Goal: Task Accomplishment & Management: Manage account settings

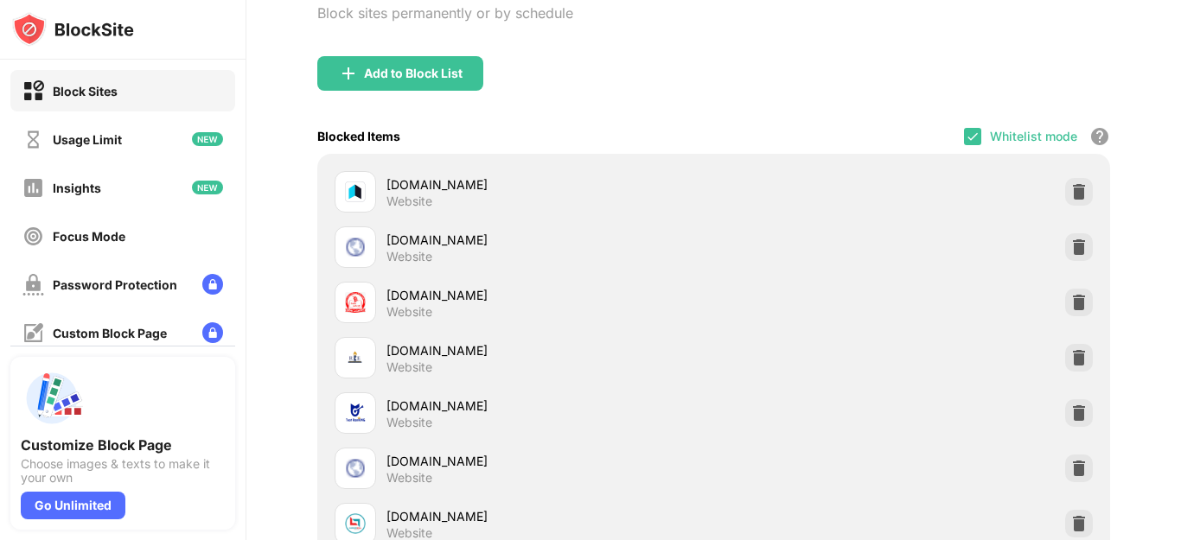
scroll to position [259, 0]
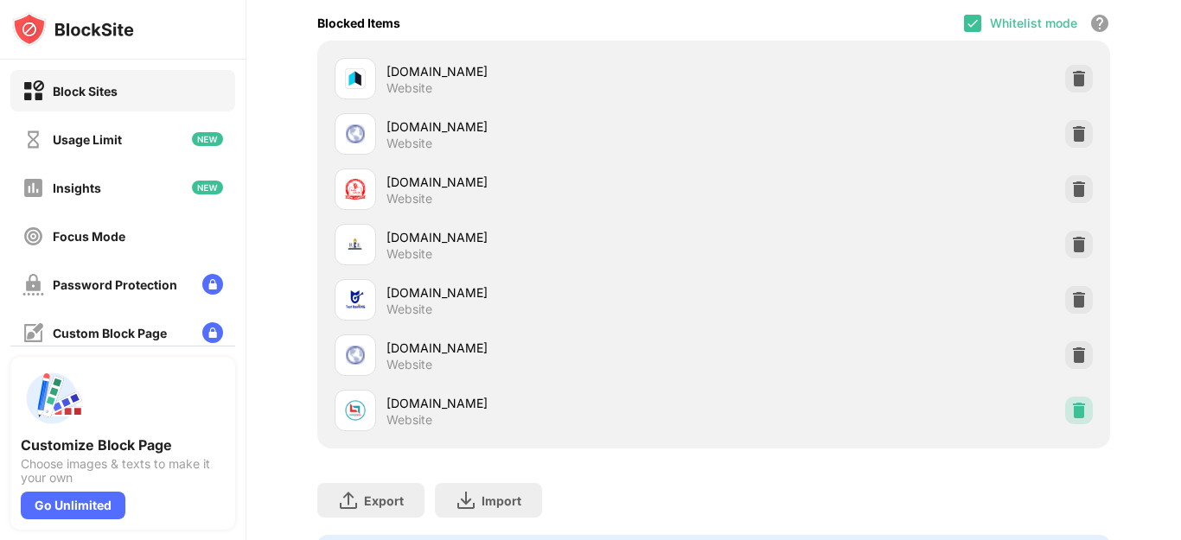
click at [1070, 412] on img at bounding box center [1078, 410] width 17 height 17
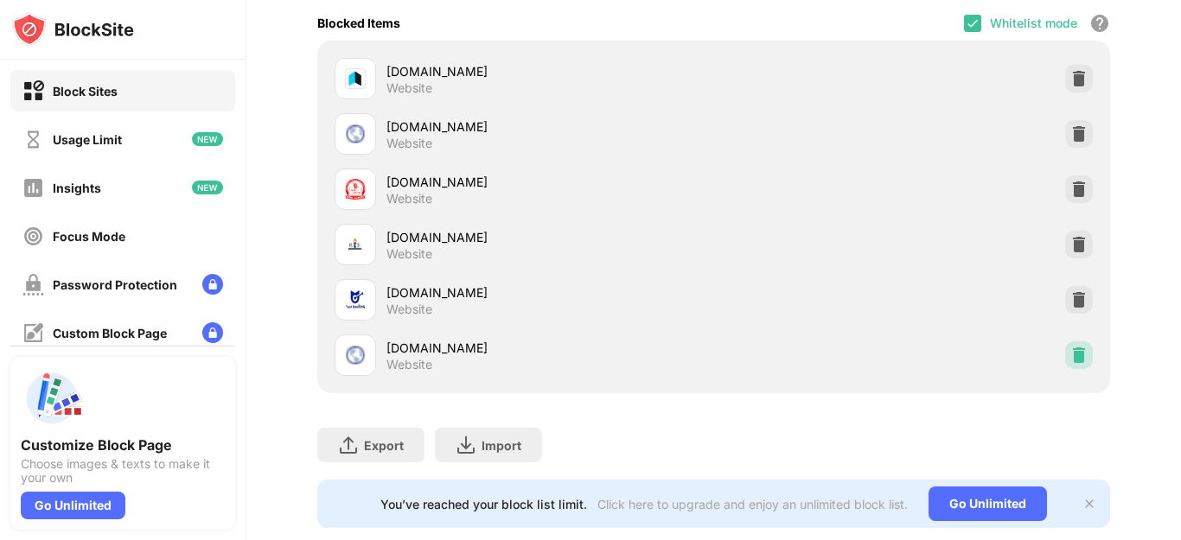
click at [1070, 355] on img at bounding box center [1078, 355] width 17 height 17
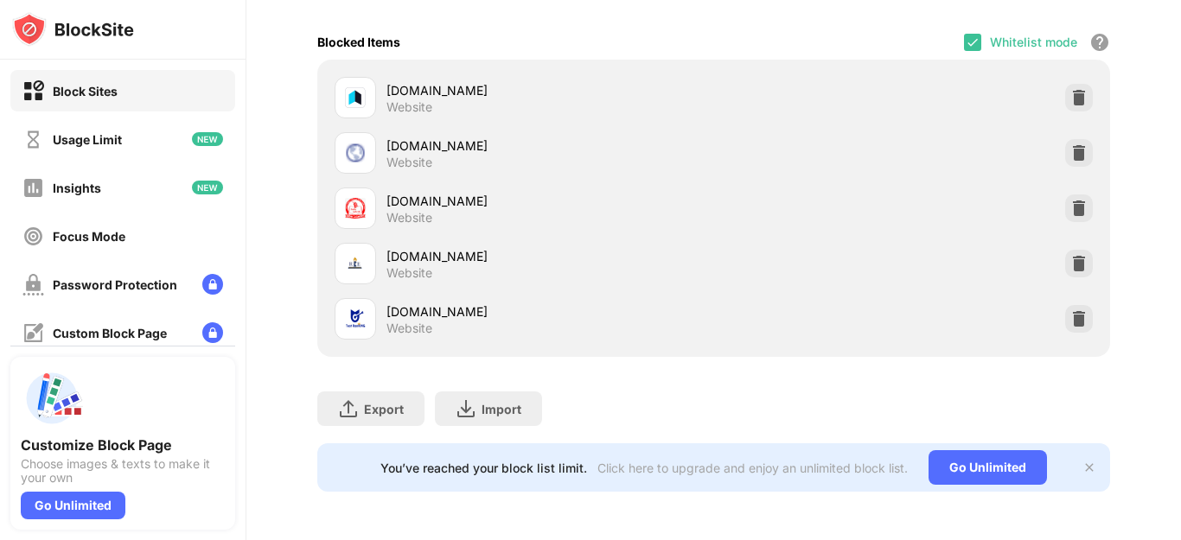
scroll to position [255, 0]
click at [1070, 310] on img at bounding box center [1078, 318] width 17 height 17
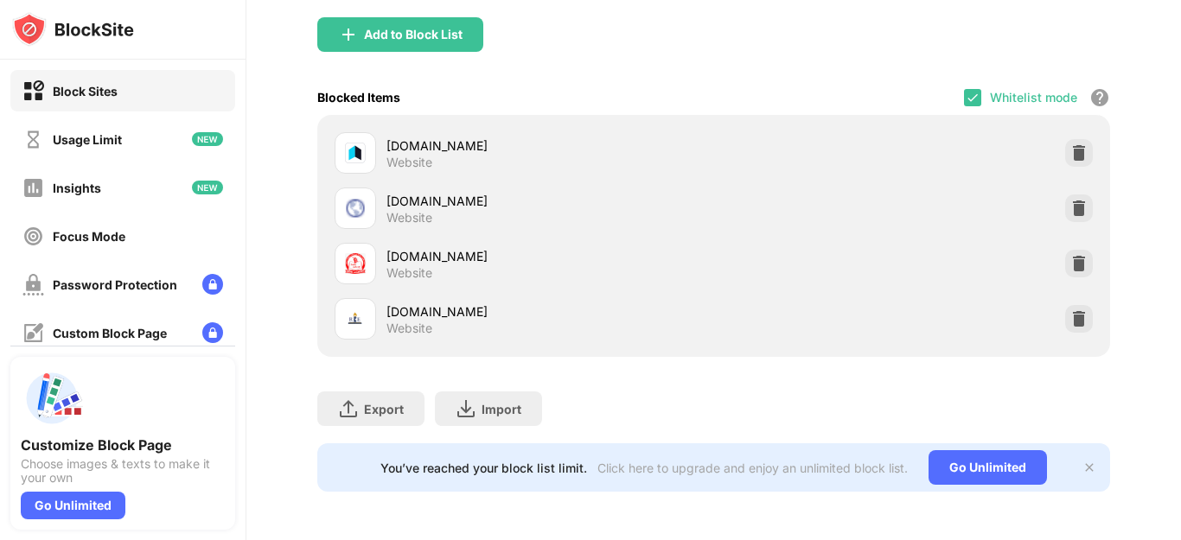
scroll to position [200, 0]
click at [1070, 255] on img at bounding box center [1078, 263] width 17 height 17
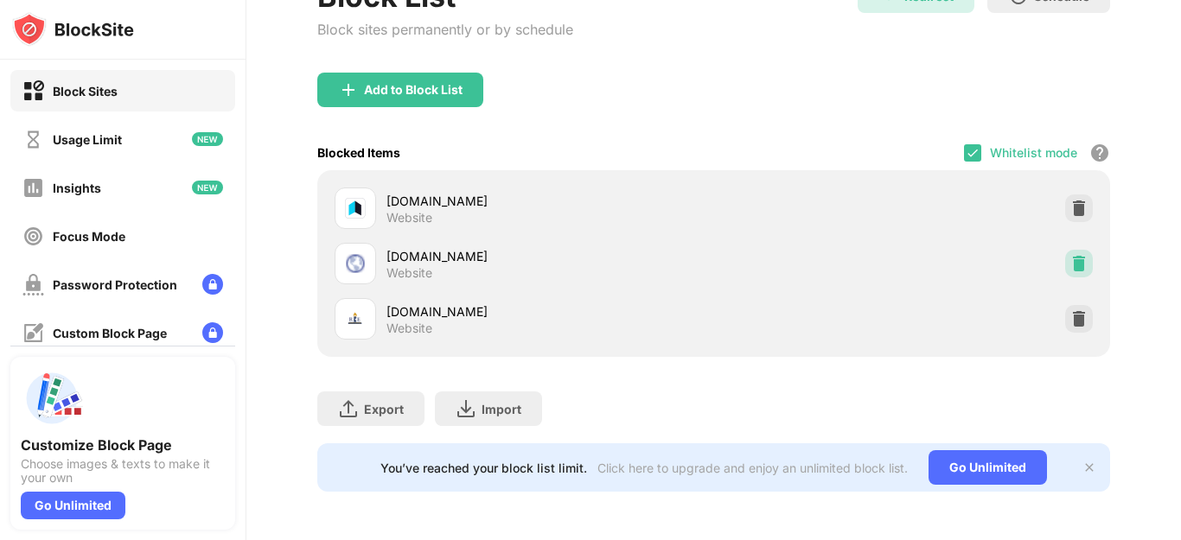
click at [1071, 255] on img at bounding box center [1078, 263] width 17 height 17
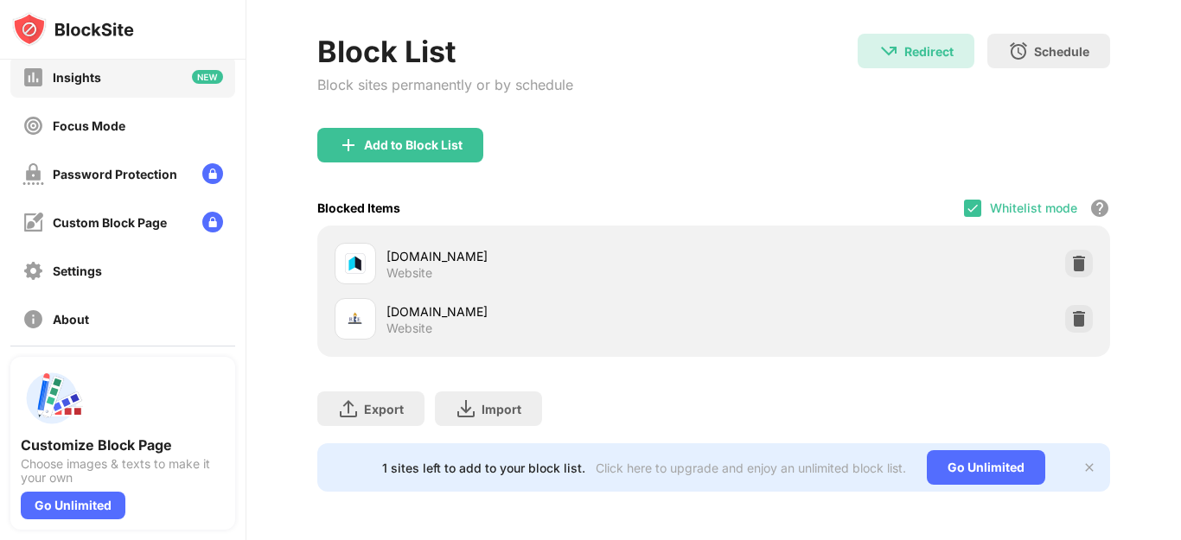
scroll to position [220, 0]
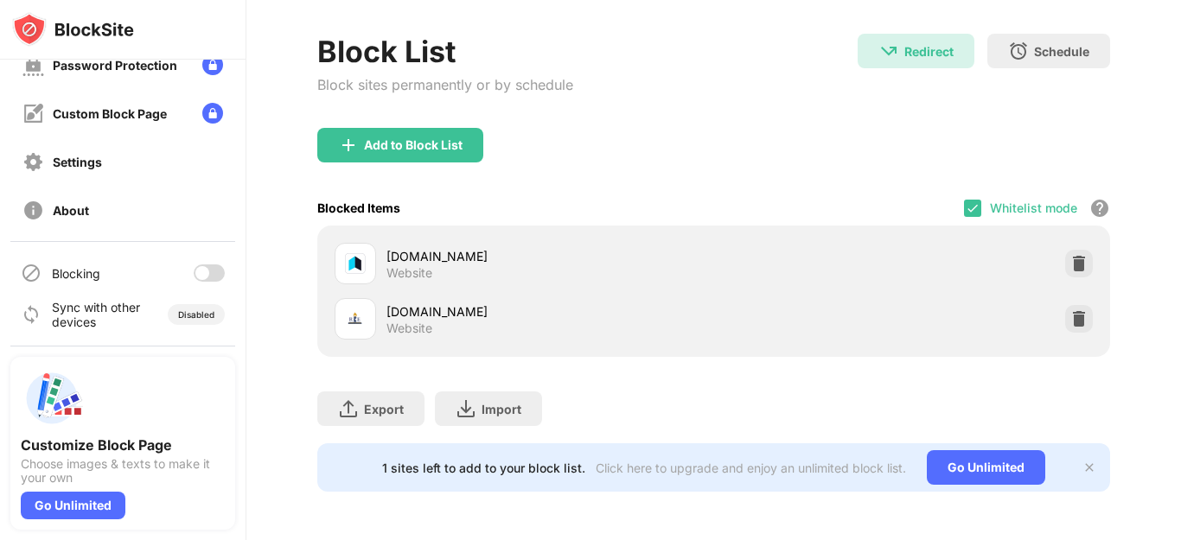
click at [198, 274] on div at bounding box center [209, 273] width 31 height 17
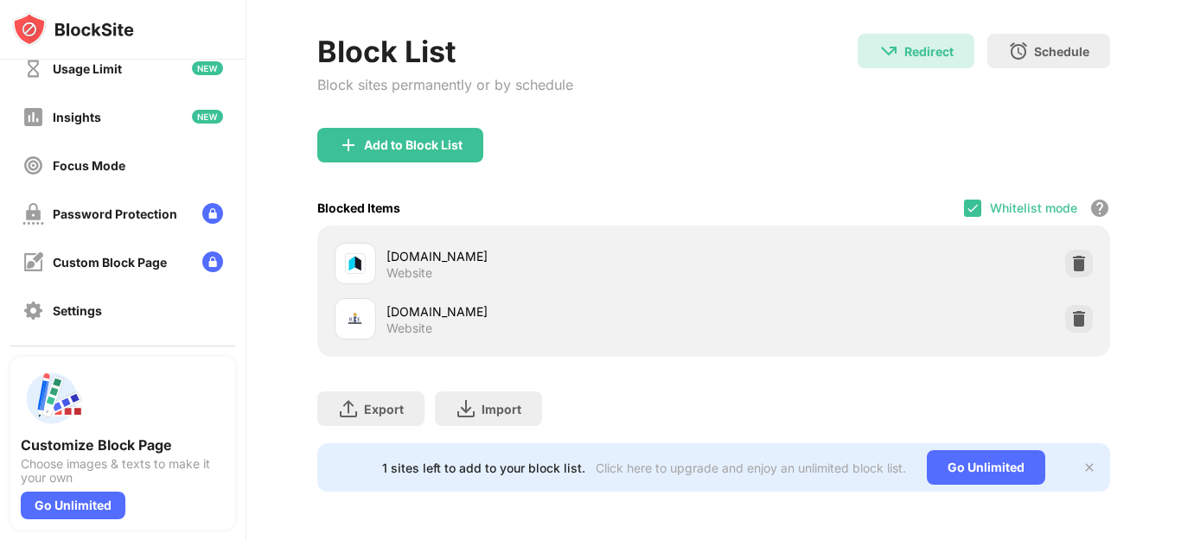
scroll to position [109, 0]
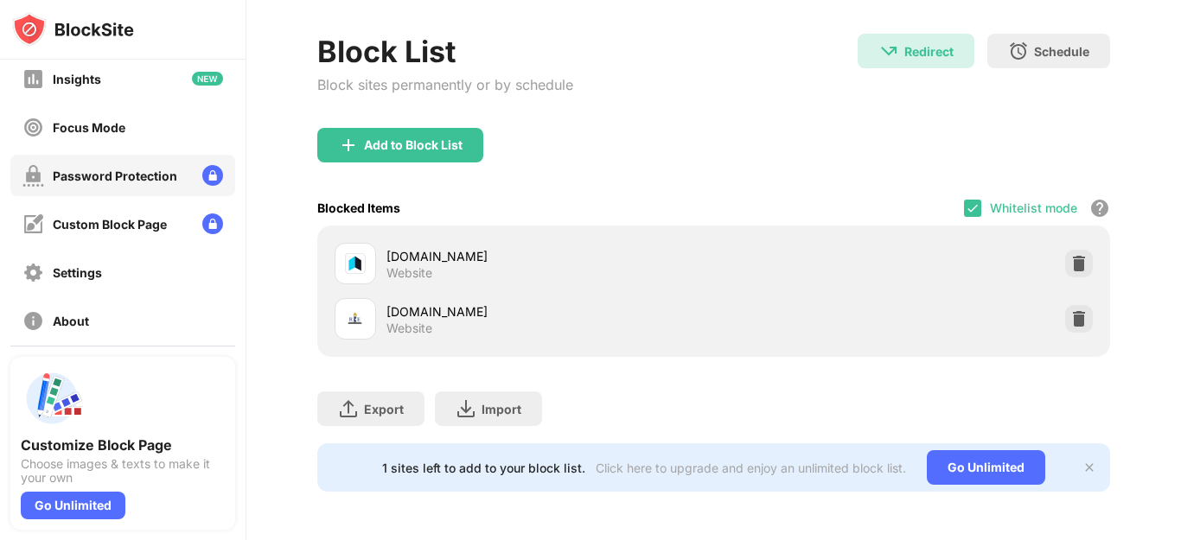
click at [133, 170] on div "Password Protection" at bounding box center [115, 176] width 124 height 15
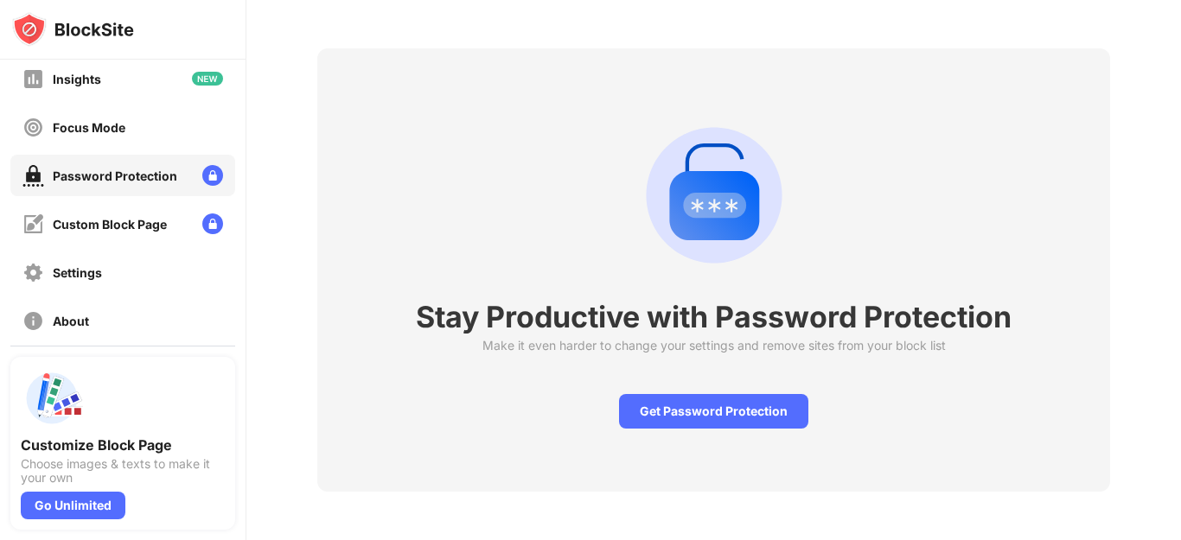
scroll to position [74, 0]
click at [660, 405] on div "Get Password Protection" at bounding box center [713, 411] width 189 height 35
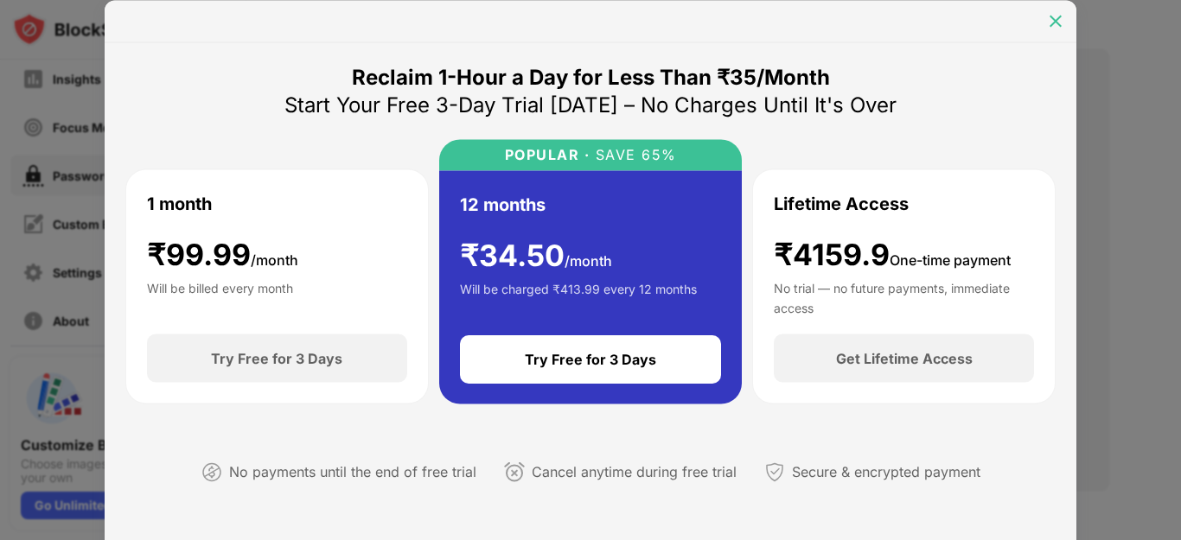
click at [1045, 22] on div at bounding box center [1056, 21] width 28 height 28
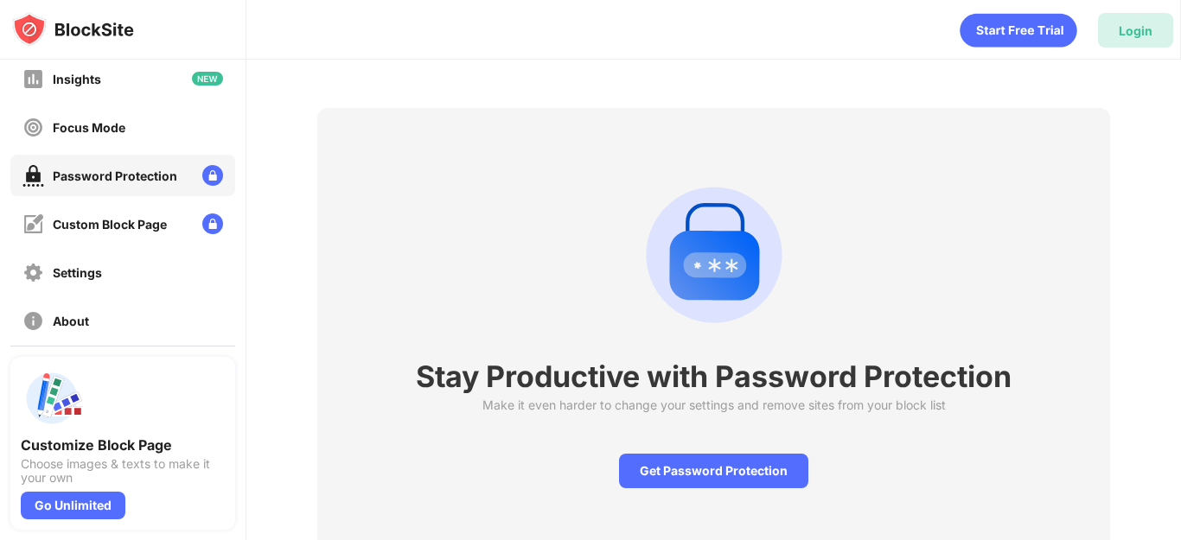
click at [1133, 33] on div "Login" at bounding box center [1136, 30] width 34 height 15
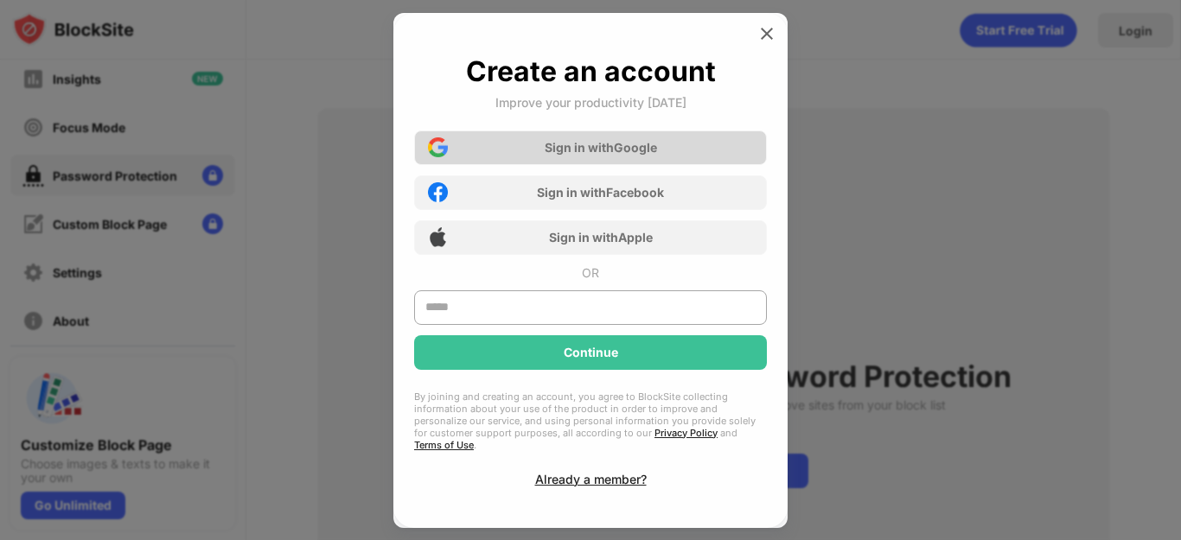
click at [653, 151] on div "Sign in with Google" at bounding box center [601, 147] width 112 height 15
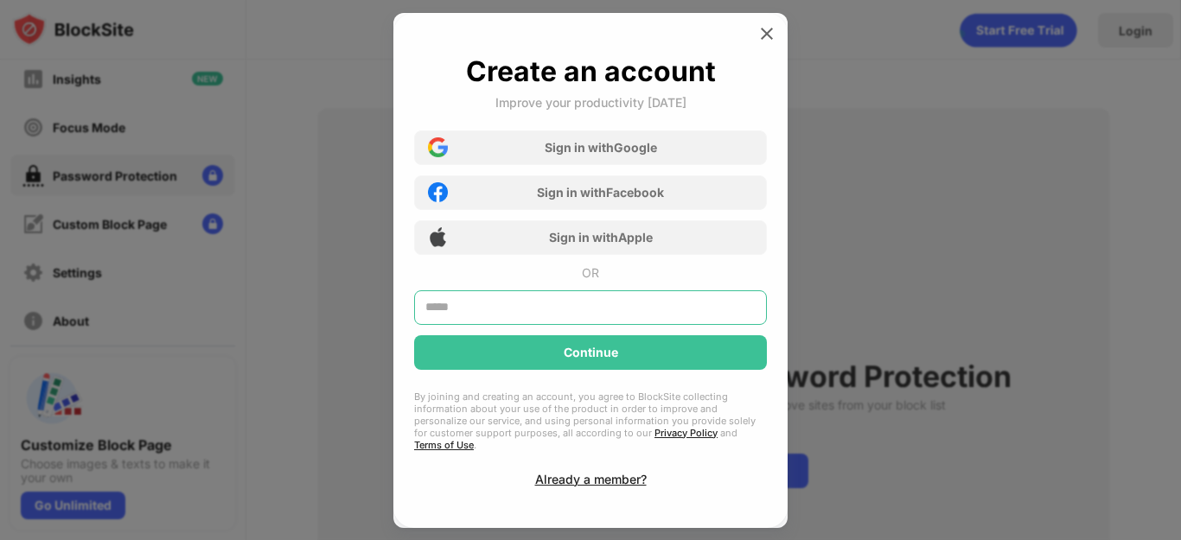
click at [565, 306] on input "text" at bounding box center [590, 307] width 353 height 35
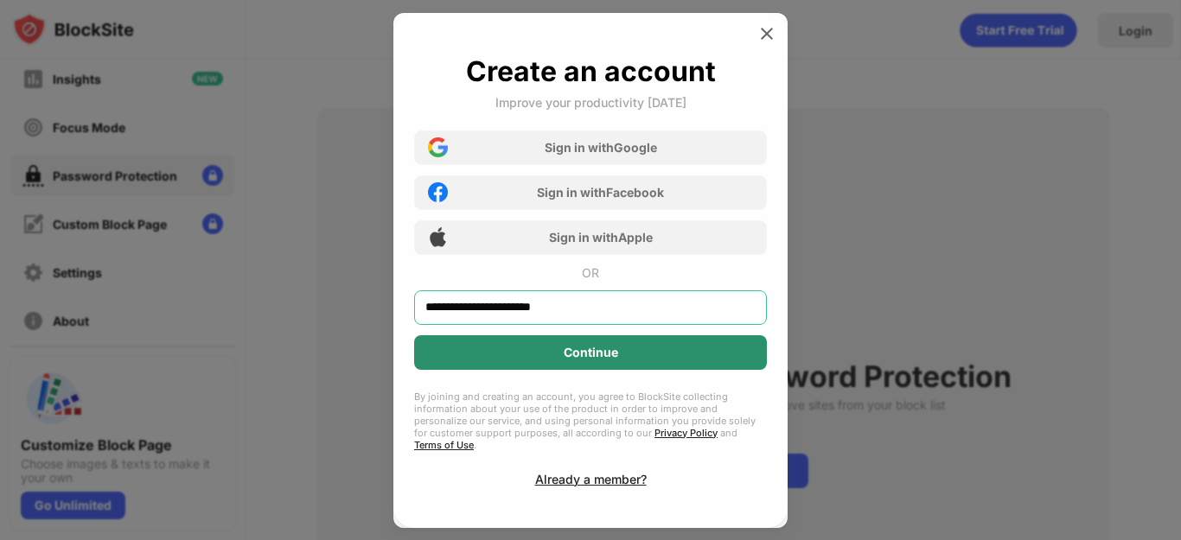
type input "**********"
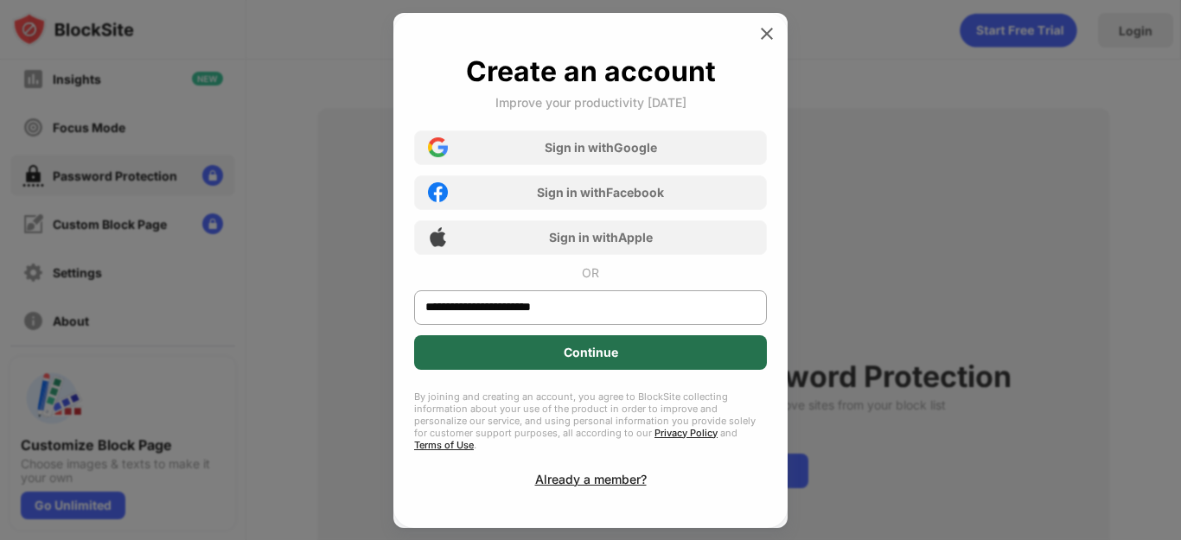
click at [603, 356] on div "Continue" at bounding box center [591, 353] width 54 height 14
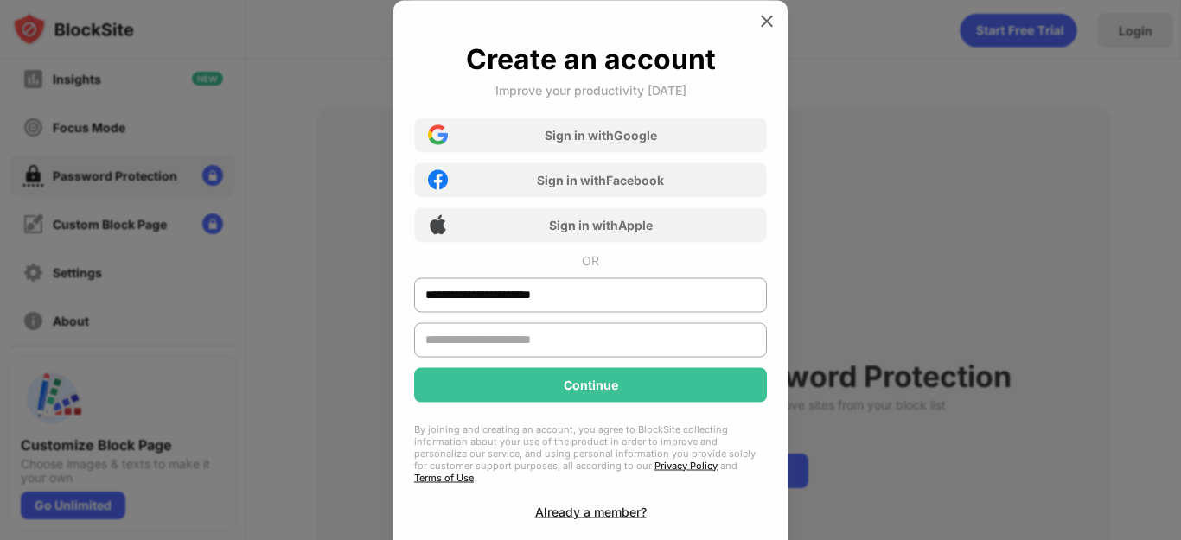
click at [565, 343] on input "text" at bounding box center [590, 339] width 353 height 35
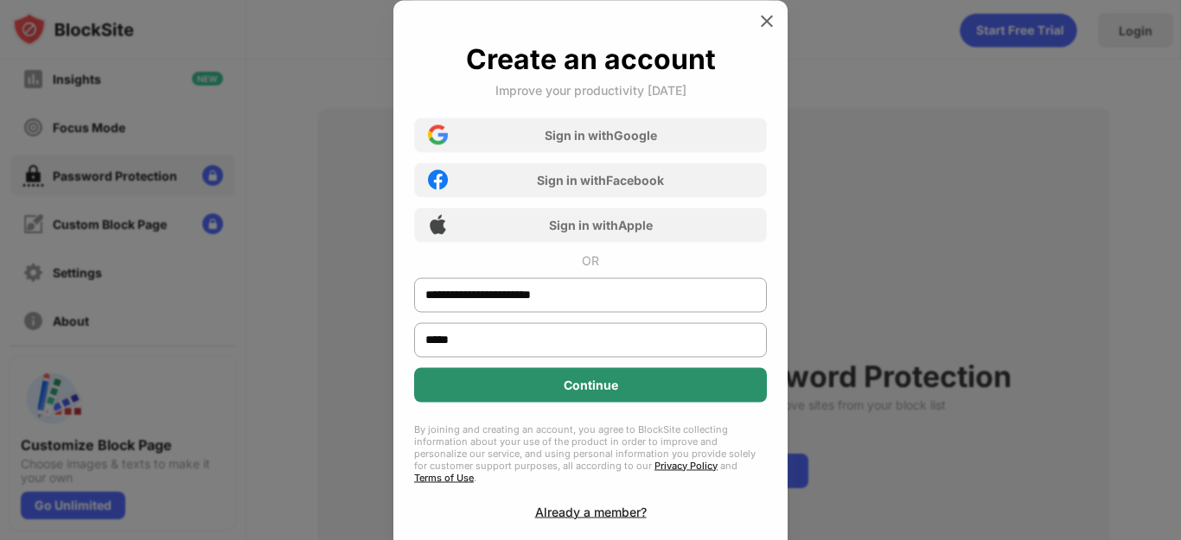
type input "*****"
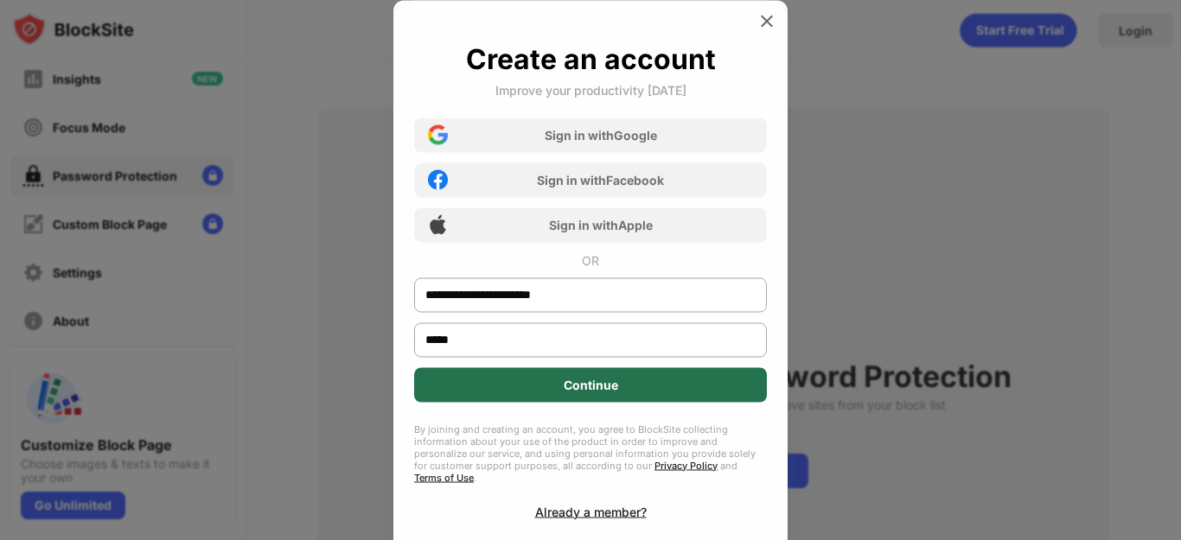
click at [559, 398] on div "Continue" at bounding box center [590, 384] width 353 height 35
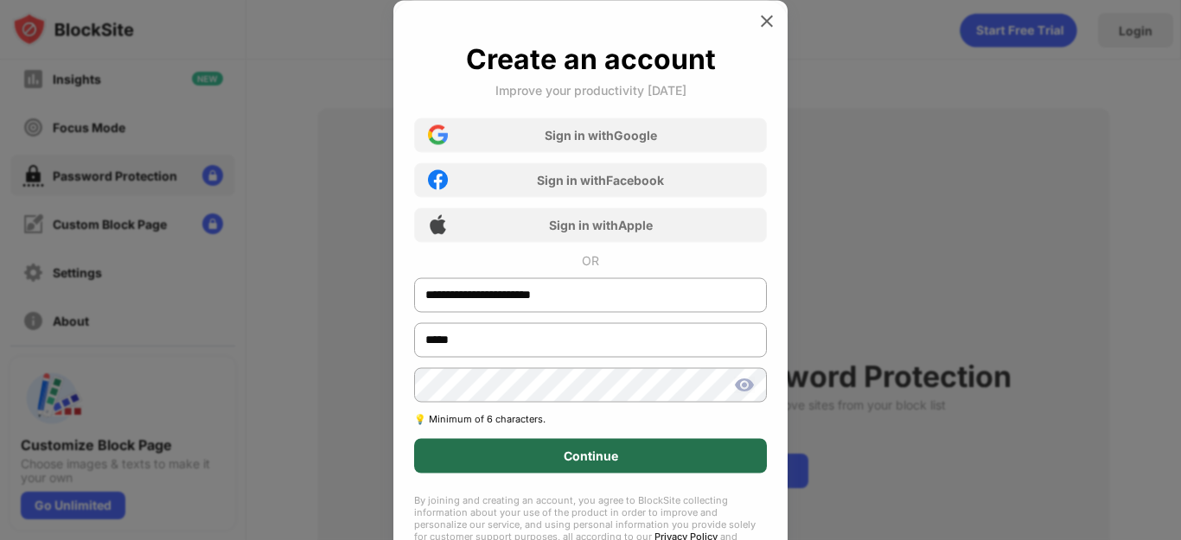
click at [554, 467] on div "Continue" at bounding box center [590, 455] width 353 height 35
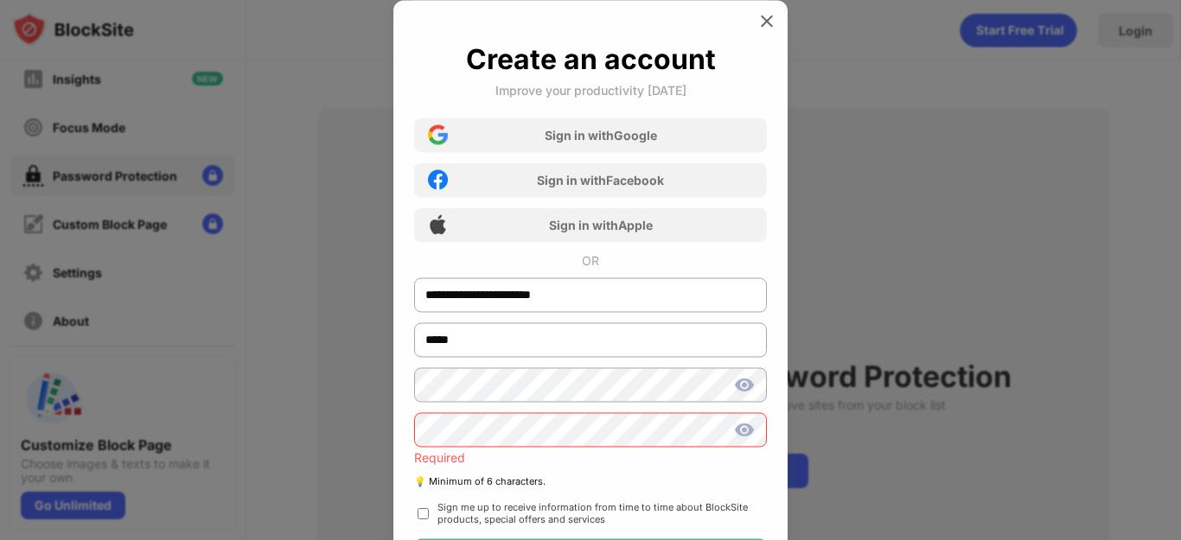
click at [740, 387] on img at bounding box center [744, 384] width 21 height 21
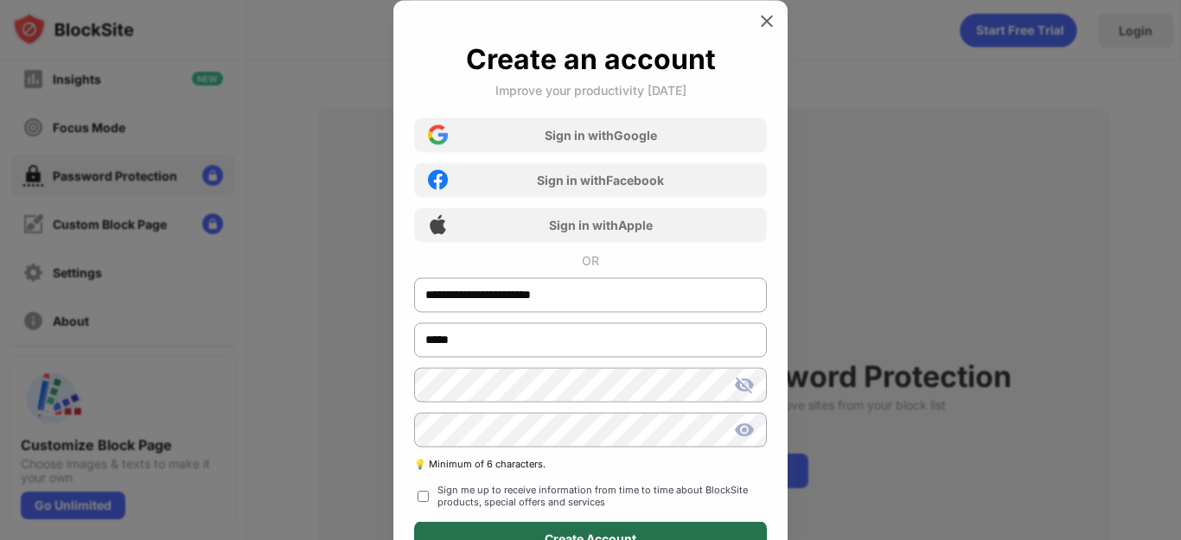
click at [578, 529] on div "Create Account" at bounding box center [590, 538] width 353 height 35
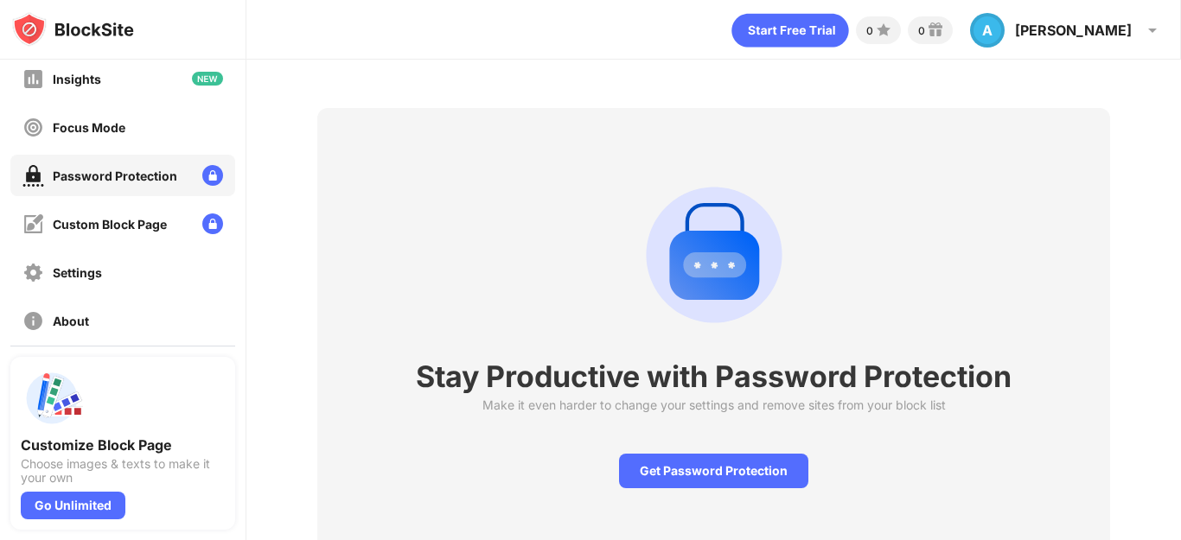
scroll to position [74, 0]
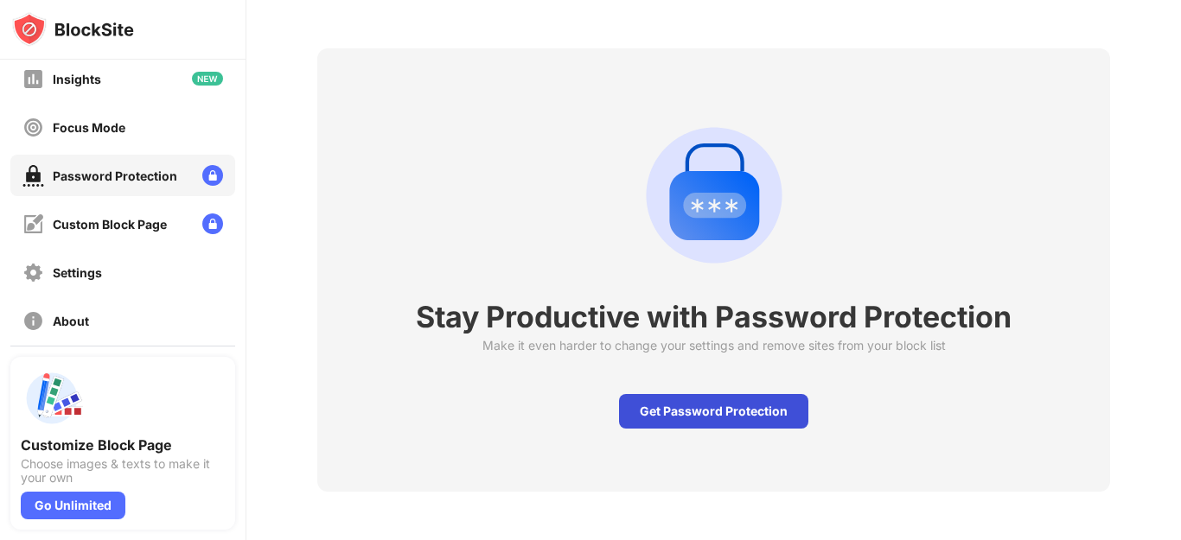
click at [712, 399] on div "Get Password Protection" at bounding box center [713, 411] width 189 height 35
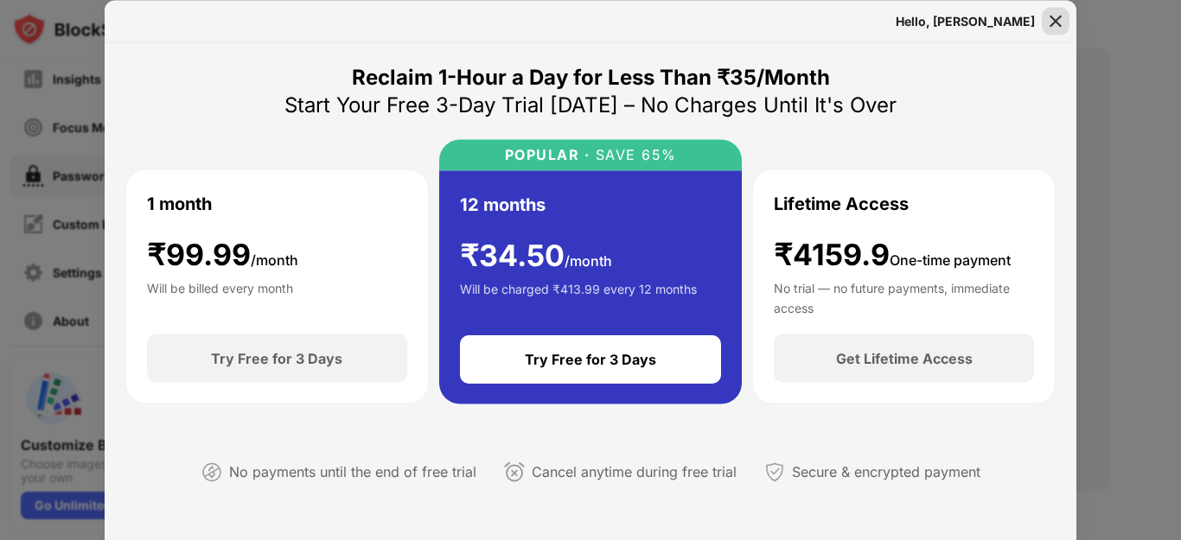
click at [1056, 22] on img at bounding box center [1055, 20] width 17 height 17
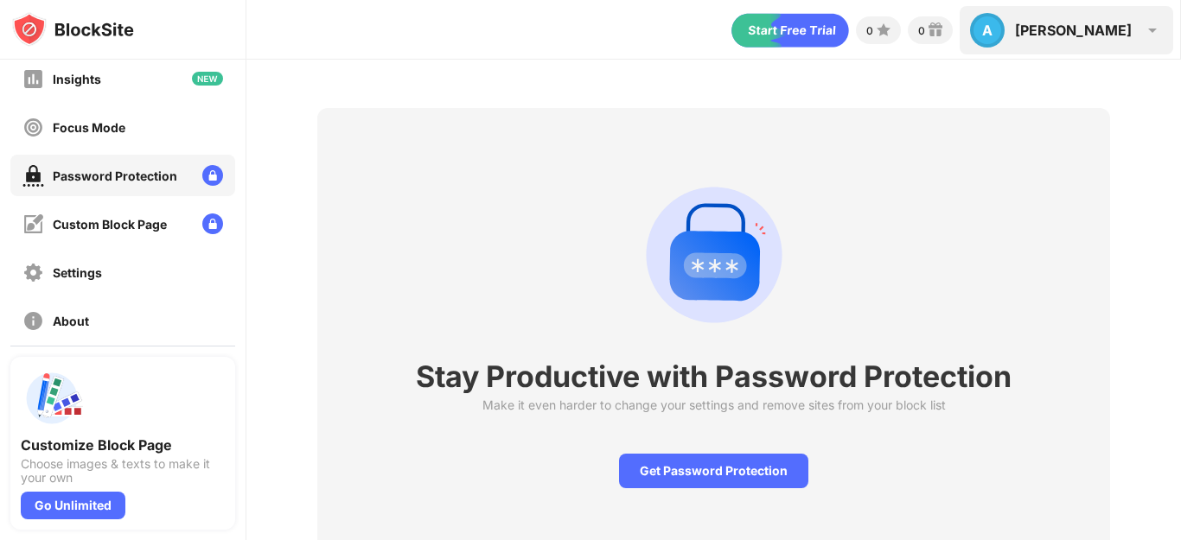
click at [1133, 31] on div "A [PERSON_NAME] A [PERSON_NAME] View Account Insights Premium Rewards Settings …" at bounding box center [1067, 30] width 214 height 48
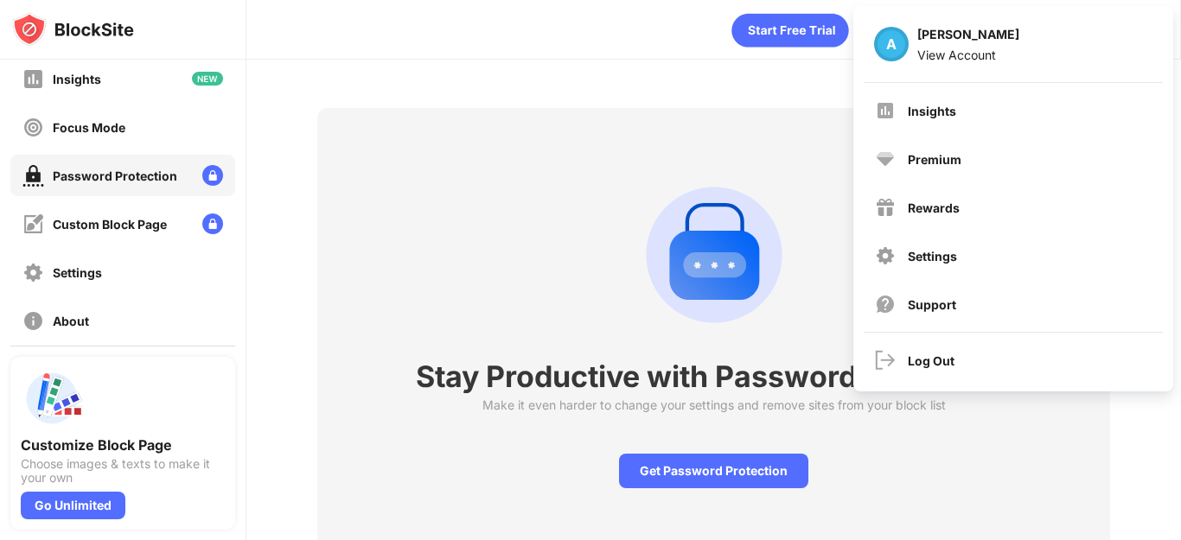
drag, startPoint x: 579, startPoint y: 39, endPoint x: 554, endPoint y: 47, distance: 26.3
click at [580, 40] on div "0 0 A [PERSON_NAME] A [PERSON_NAME] View Account Insights Premium Rewards Setti…" at bounding box center [713, 26] width 934 height 52
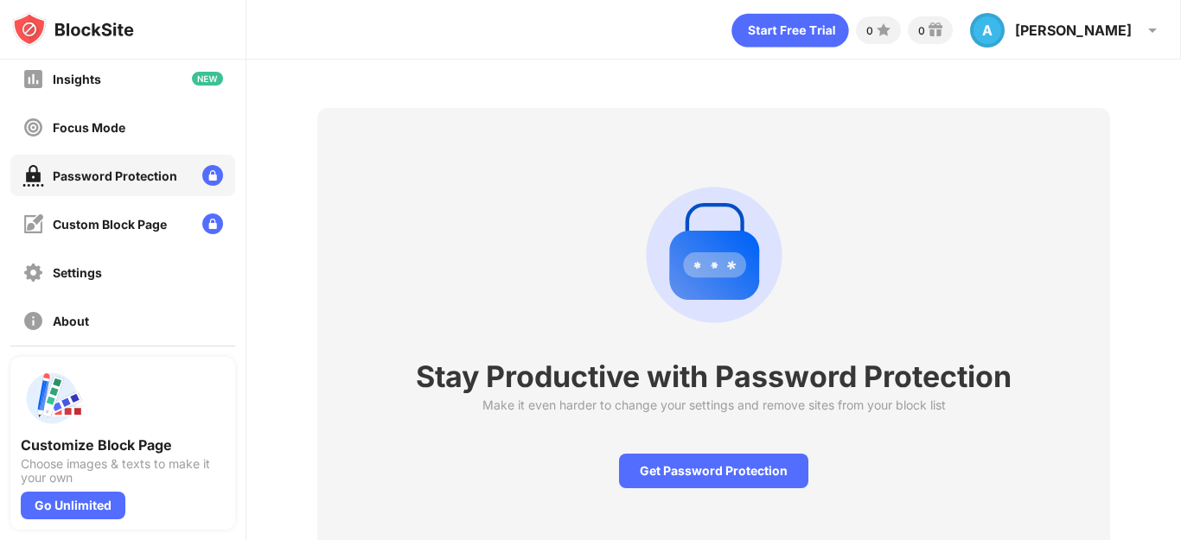
click at [135, 183] on div "Password Protection" at bounding box center [115, 176] width 124 height 15
click at [1135, 36] on div "A [PERSON_NAME] A [PERSON_NAME] View Account Insights Premium Rewards Settings …" at bounding box center [1067, 30] width 214 height 48
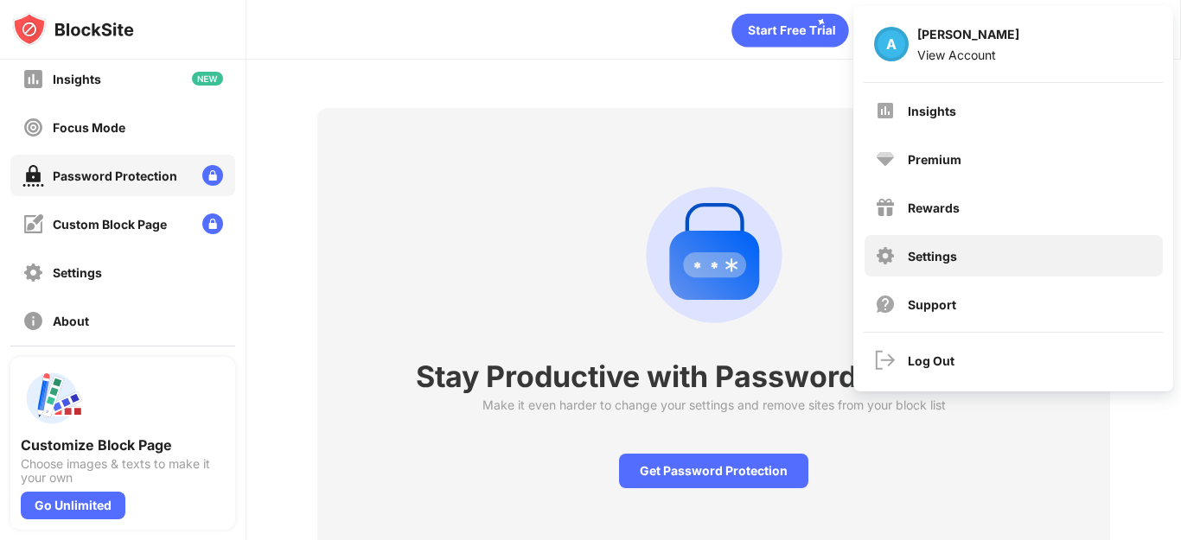
click at [979, 253] on div "Settings" at bounding box center [1014, 255] width 298 height 41
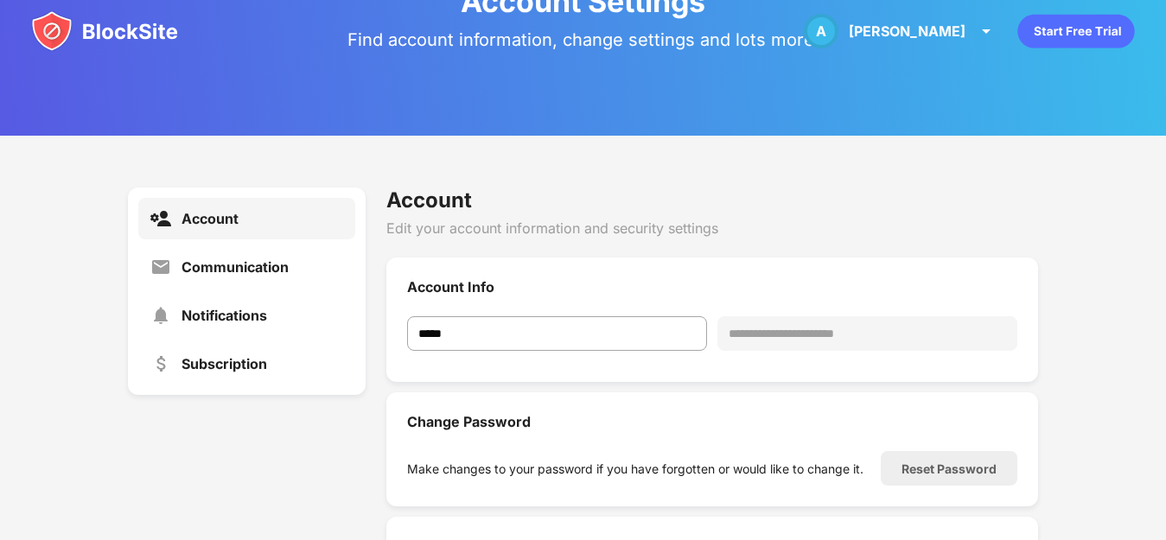
scroll to position [246, 0]
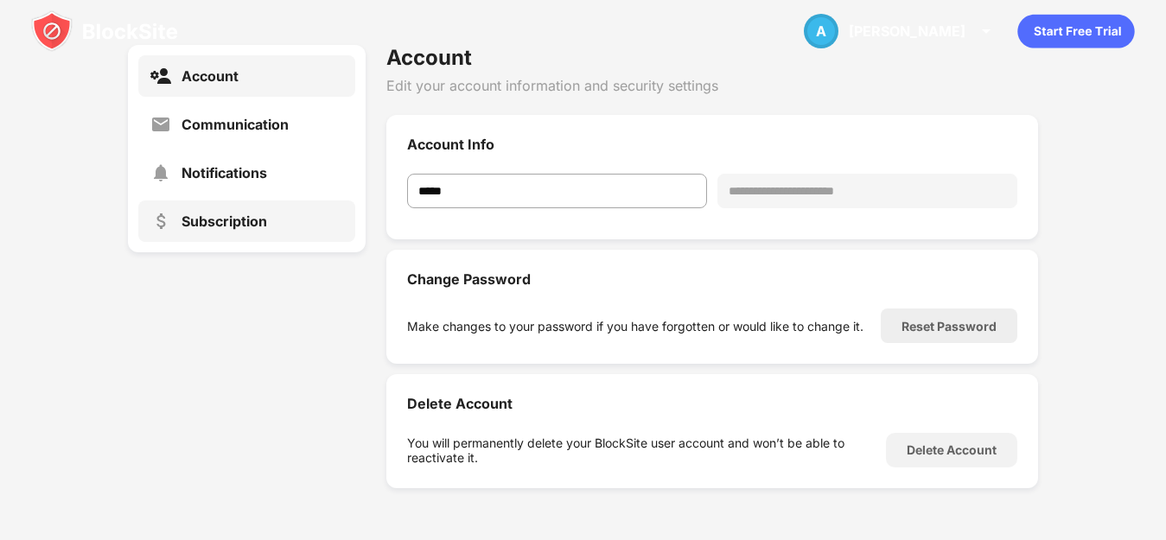
click at [214, 228] on div "Subscription" at bounding box center [225, 221] width 86 height 17
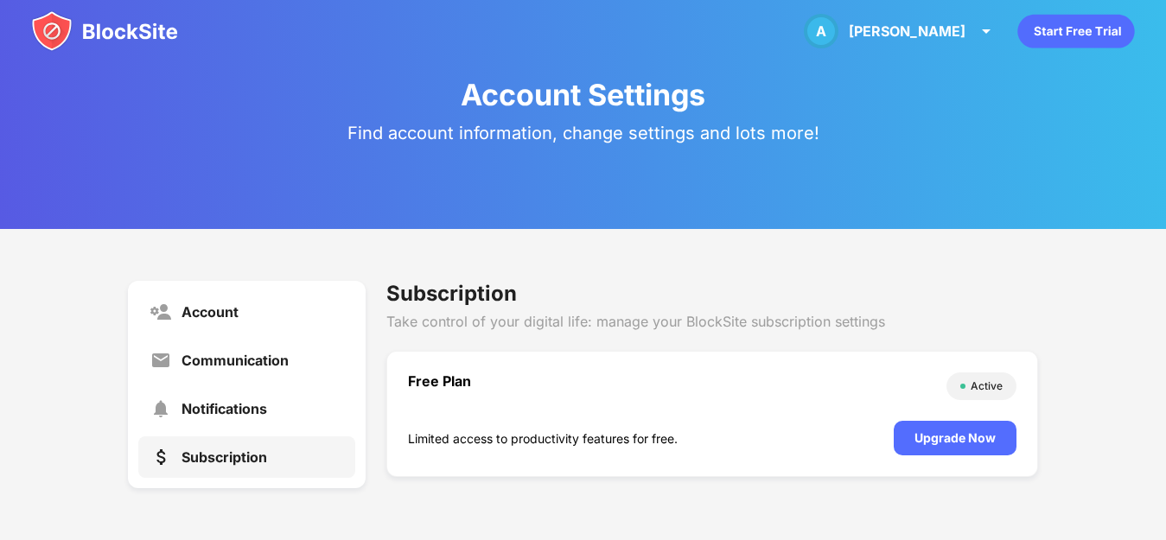
scroll to position [10, 0]
click at [937, 447] on div "Upgrade Now" at bounding box center [955, 438] width 123 height 35
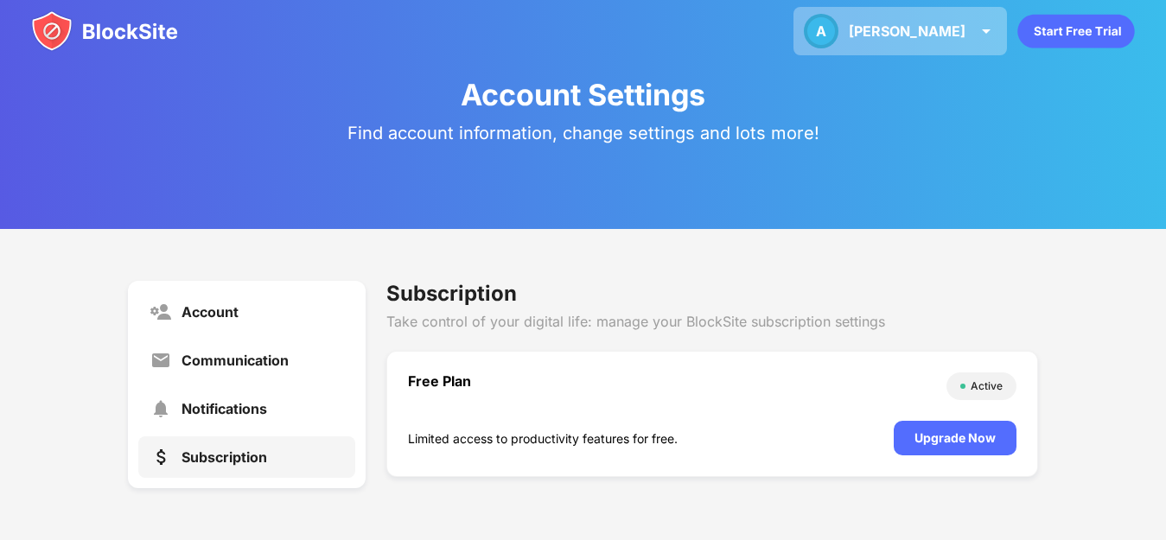
click at [982, 42] on div "A [PERSON_NAME] A [PERSON_NAME] View Account Insights Premium Rewards Settings …" at bounding box center [901, 31] width 214 height 48
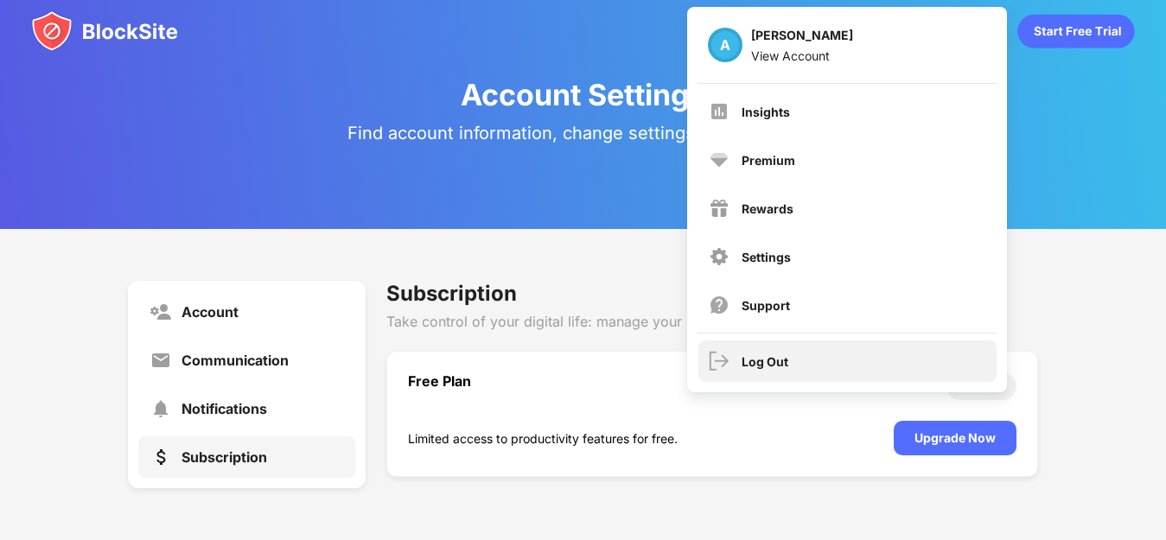
click at [760, 360] on div "Log Out" at bounding box center [765, 361] width 47 height 15
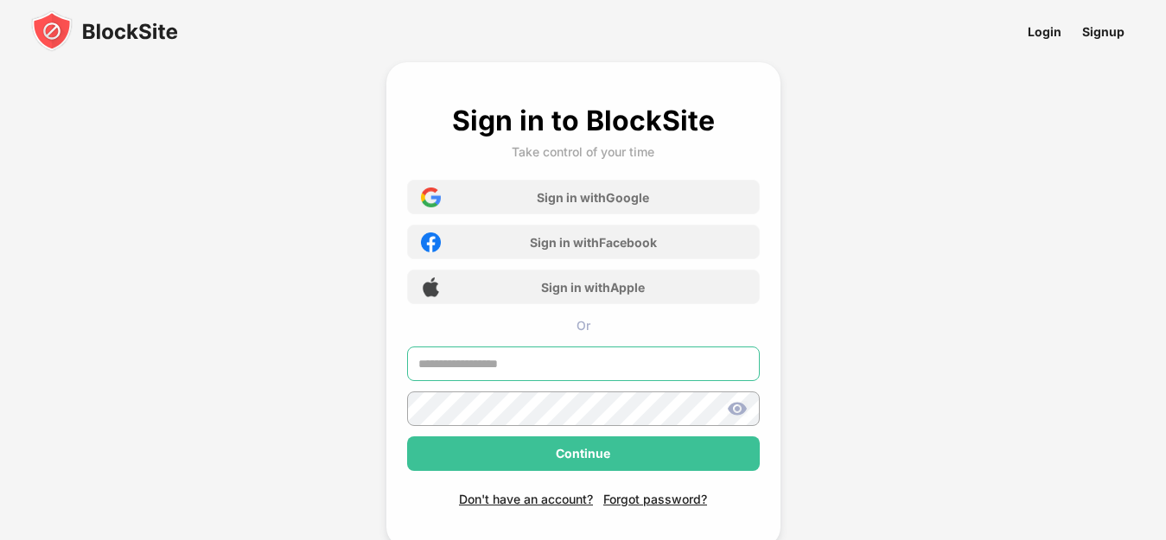
type input "**********"
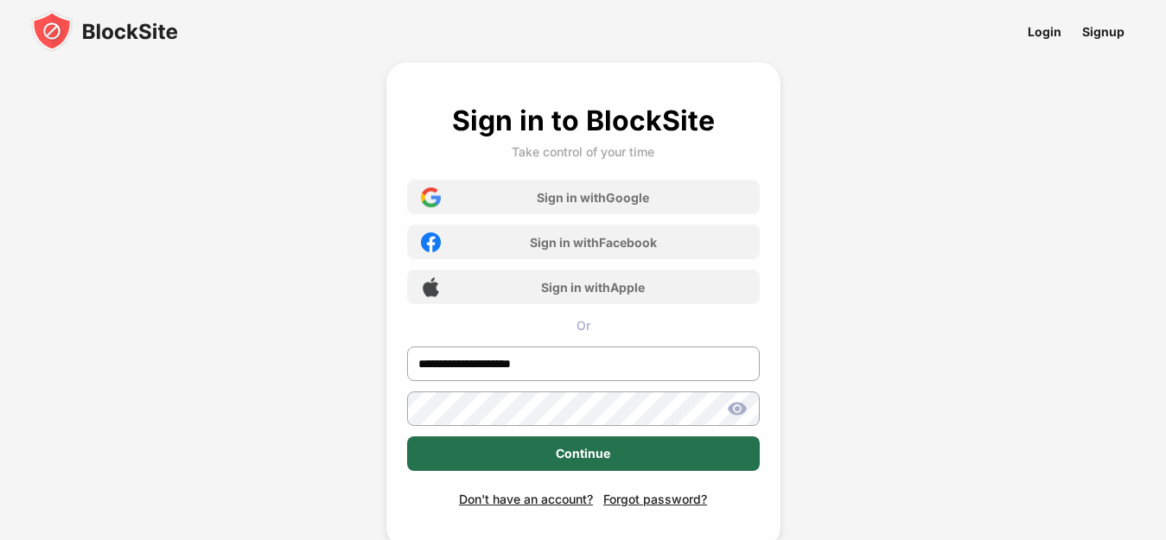
click at [593, 451] on div "Continue" at bounding box center [583, 454] width 54 height 14
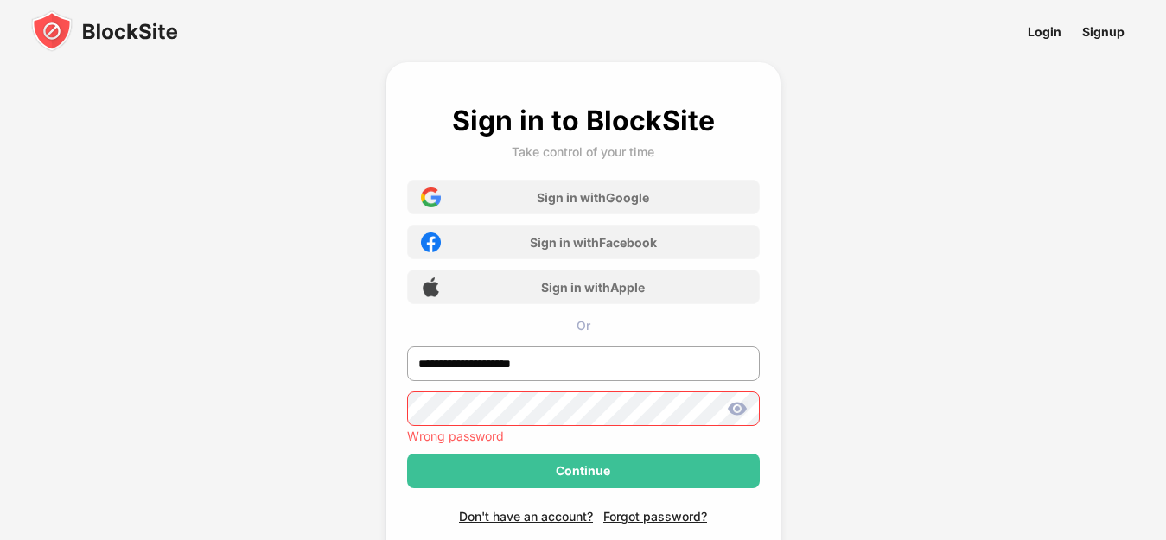
click at [737, 405] on img at bounding box center [737, 409] width 21 height 21
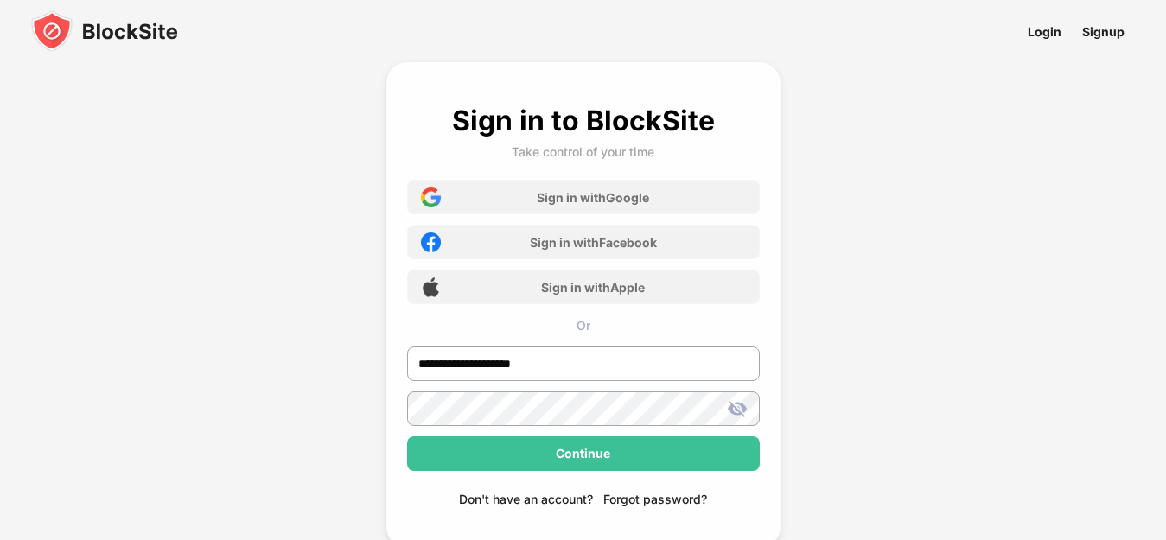
click at [925, 409] on div "**********" at bounding box center [583, 329] width 1166 height 658
click at [650, 502] on div "Forgot password?" at bounding box center [655, 499] width 104 height 15
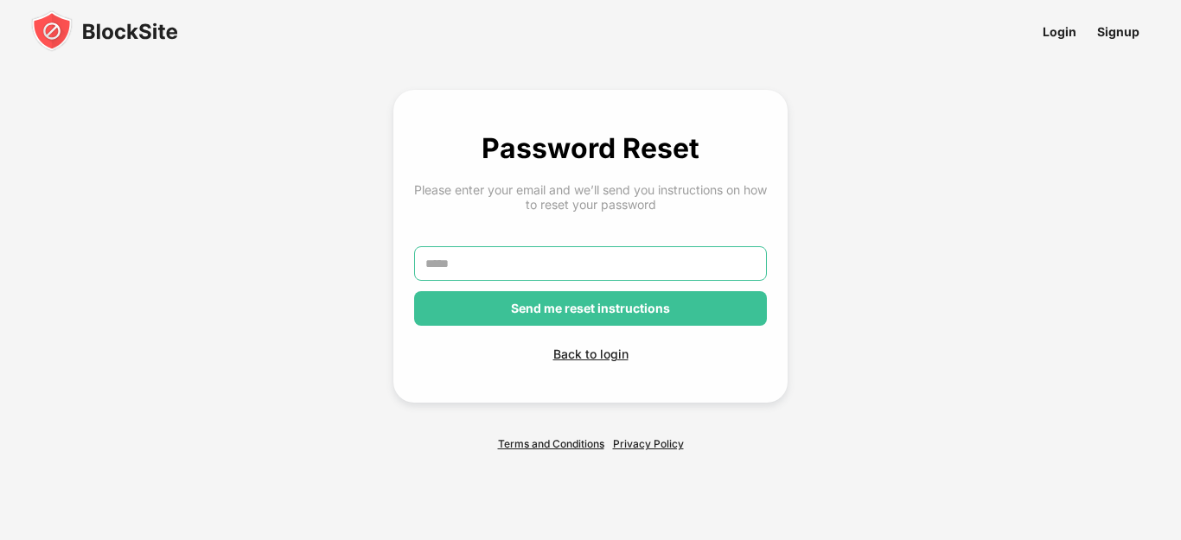
click at [534, 268] on input "text" at bounding box center [590, 263] width 353 height 35
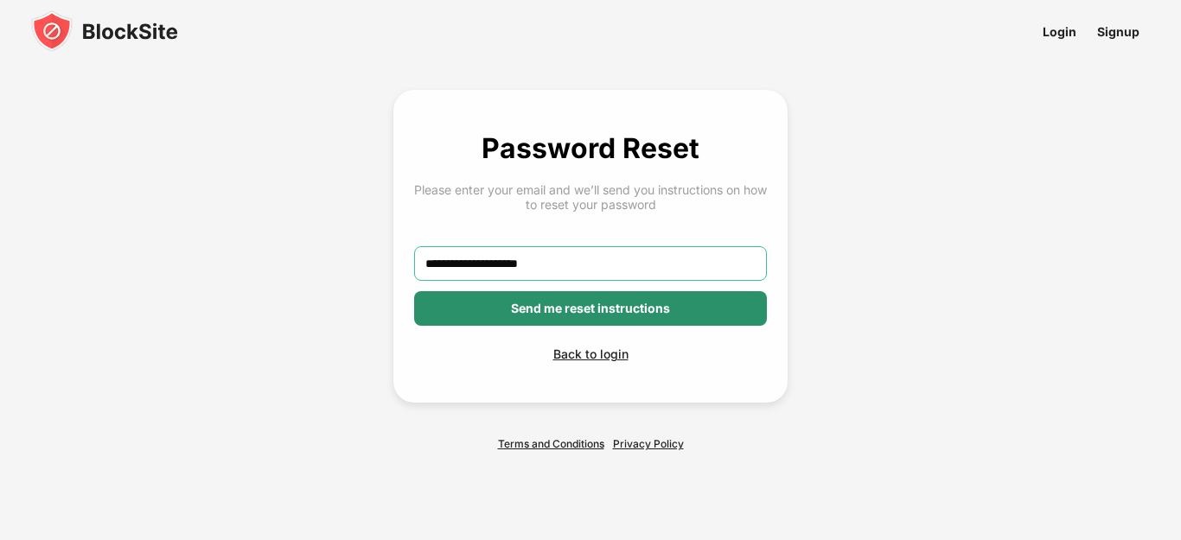
type input "**********"
click at [518, 303] on div "Send me reset instructions" at bounding box center [590, 309] width 159 height 14
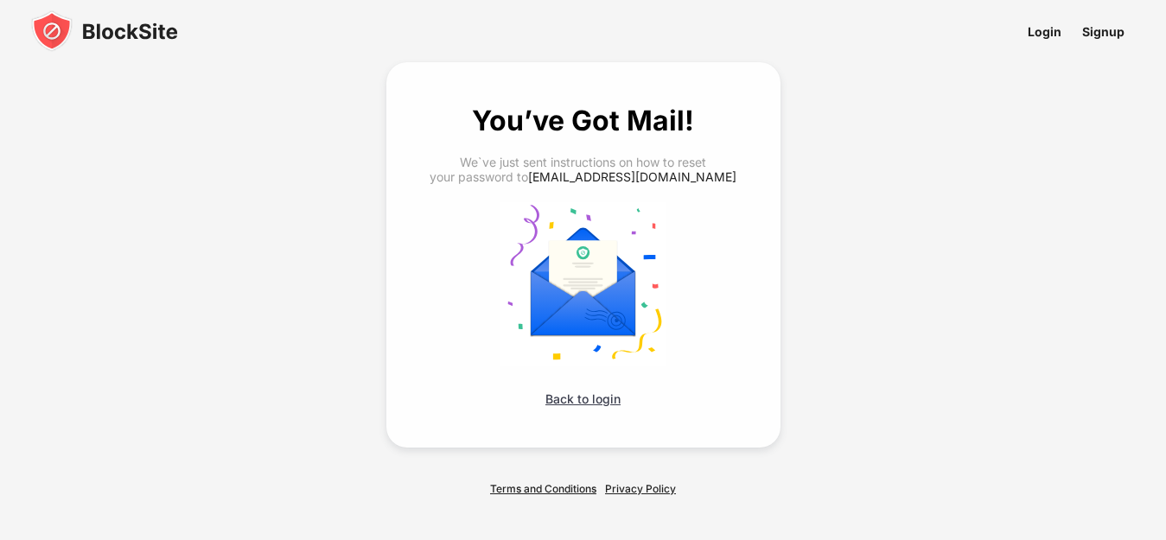
click at [590, 399] on div "Back to login" at bounding box center [583, 399] width 353 height 15
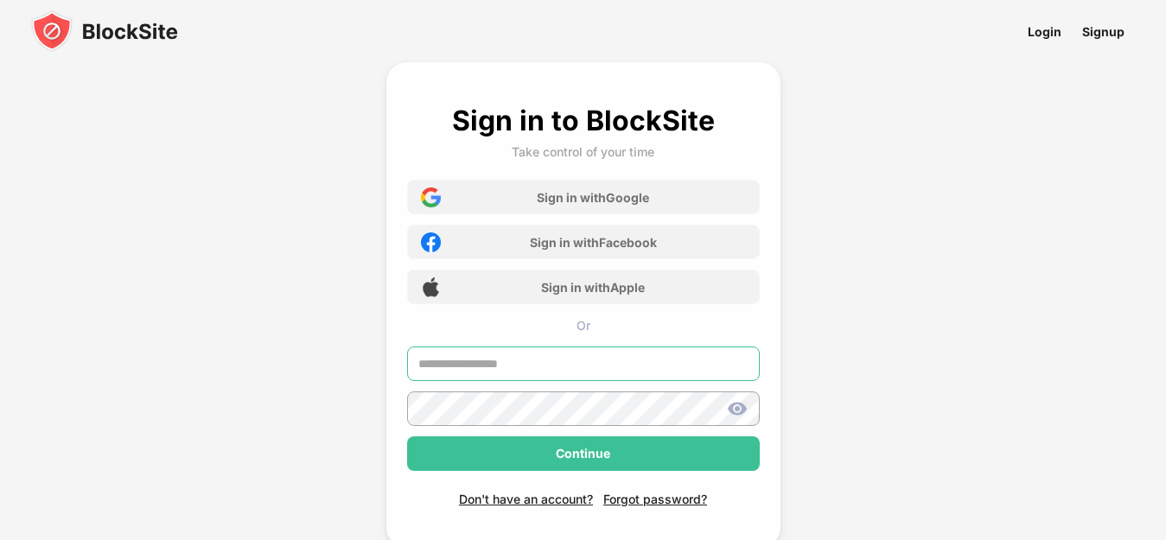
type input "**********"
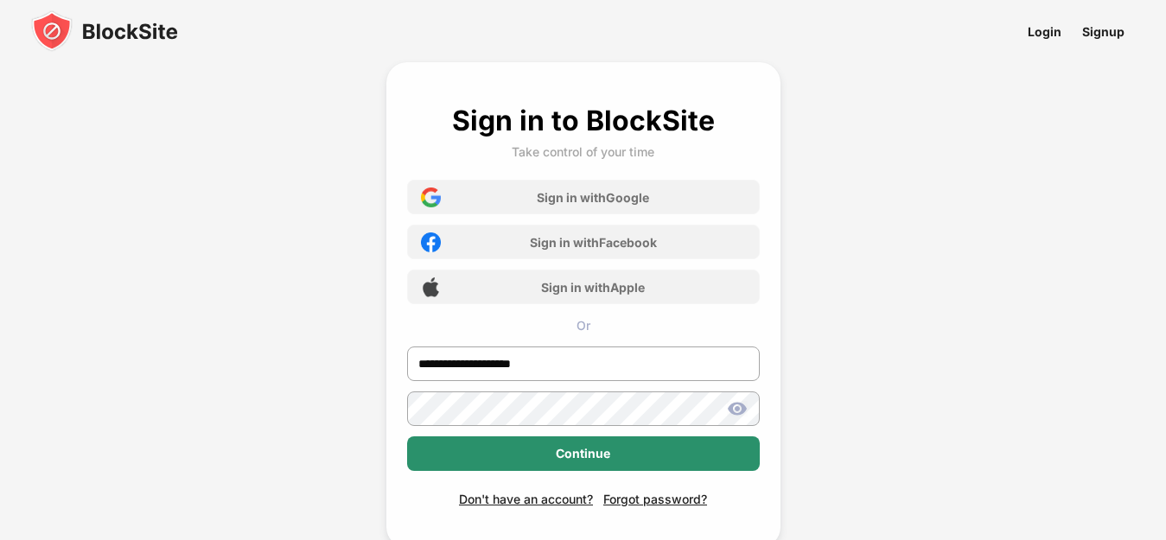
click at [614, 469] on div "Continue" at bounding box center [583, 454] width 353 height 35
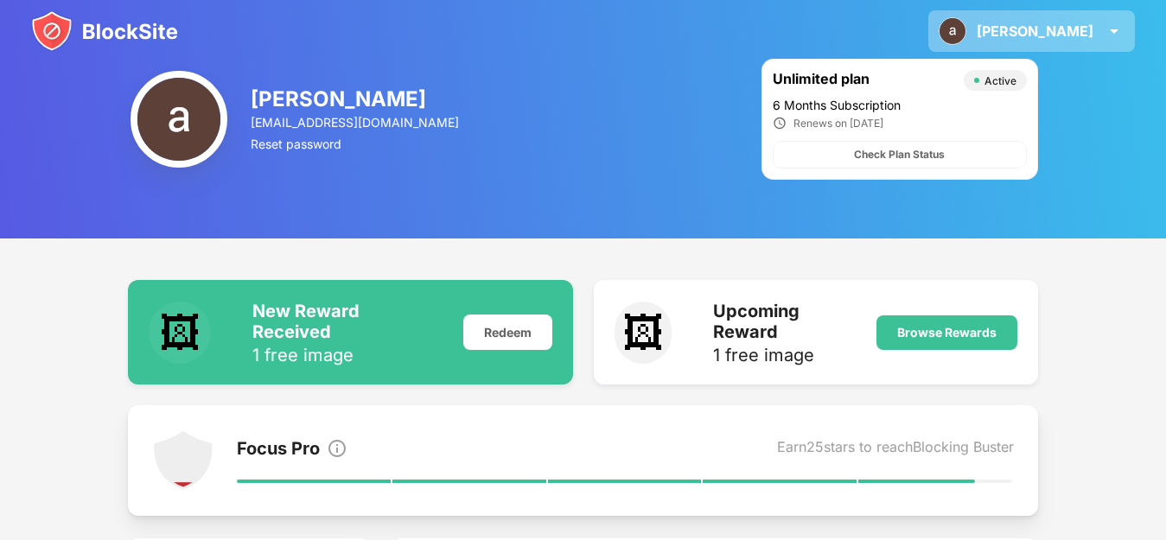
click at [1086, 29] on div "[PERSON_NAME]" at bounding box center [1035, 30] width 117 height 17
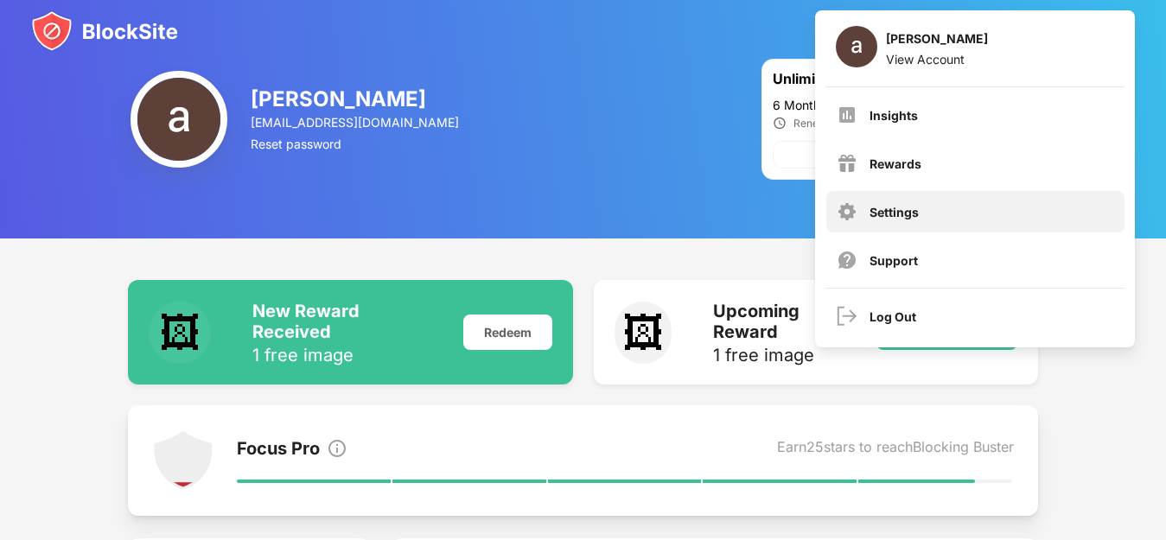
click at [971, 213] on div "Settings" at bounding box center [976, 211] width 298 height 41
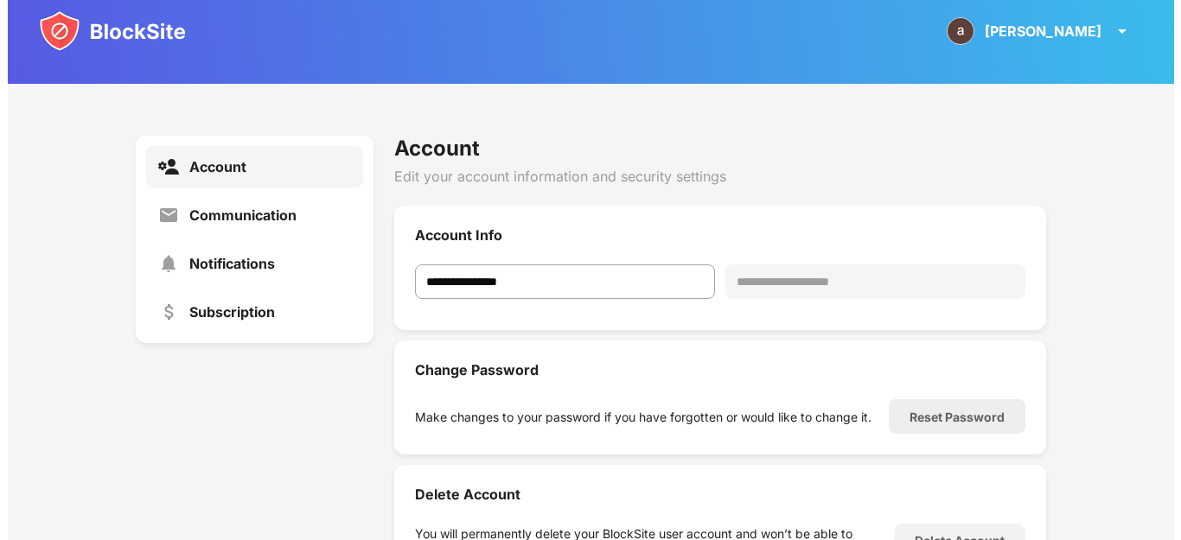
scroll to position [73, 0]
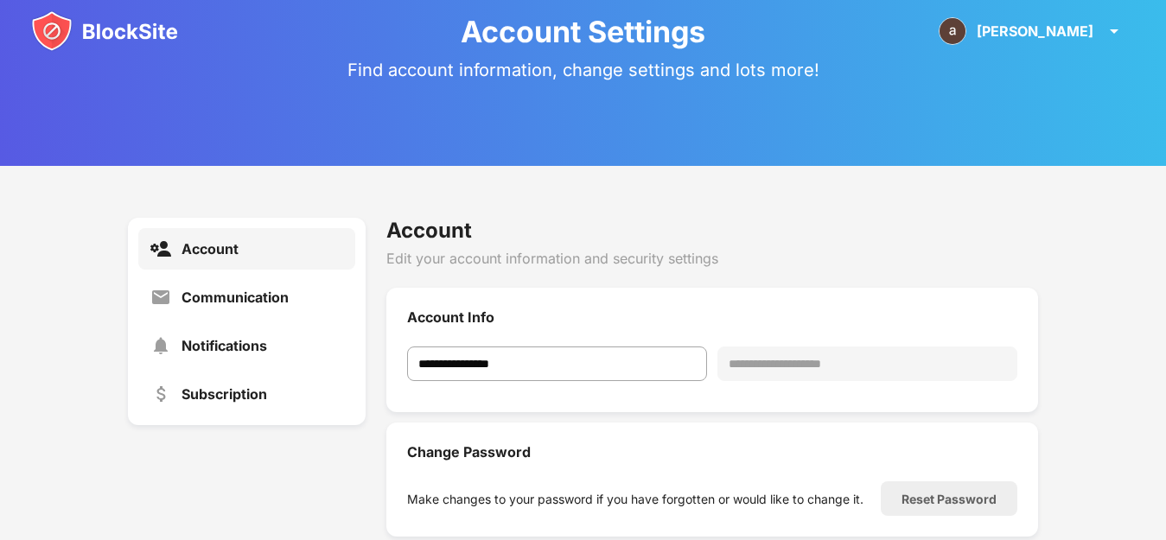
click at [60, 30] on img at bounding box center [104, 30] width 147 height 41
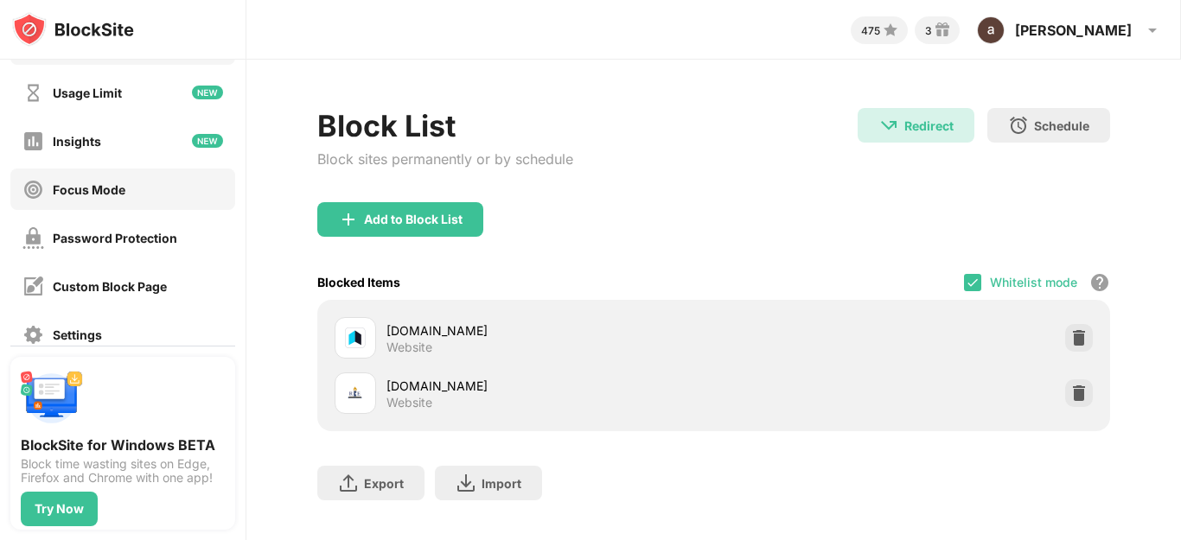
scroll to position [133, 0]
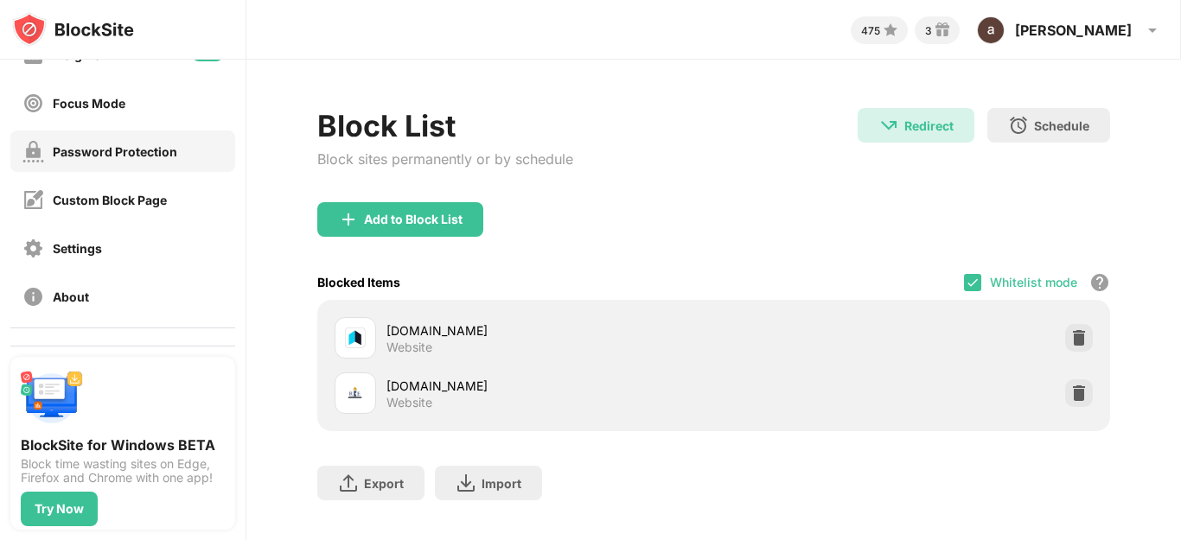
click at [133, 154] on div "Password Protection" at bounding box center [115, 151] width 124 height 15
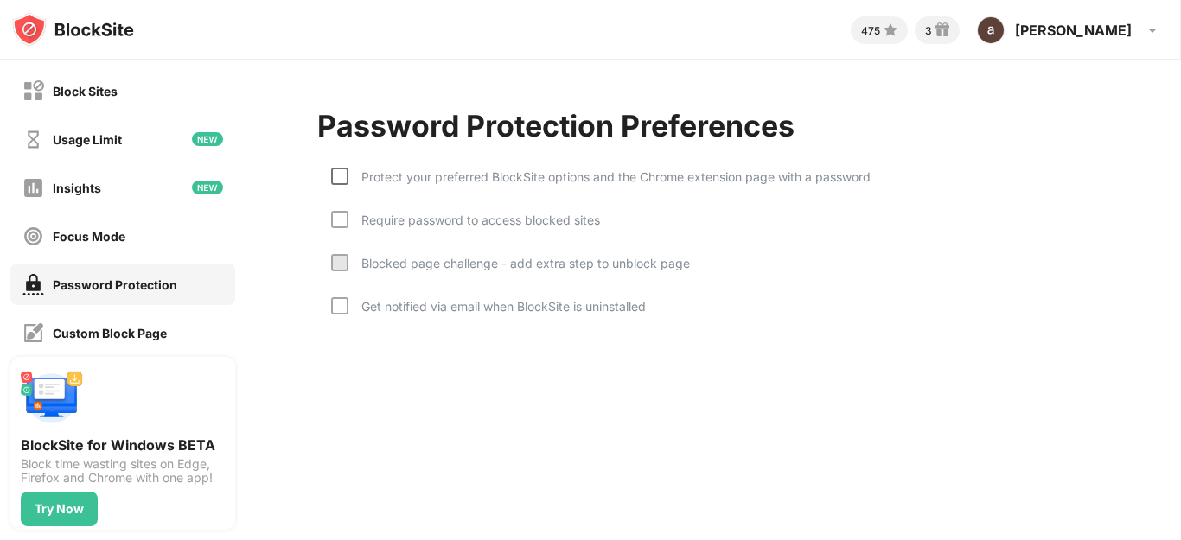
click at [343, 168] on div at bounding box center [339, 176] width 17 height 17
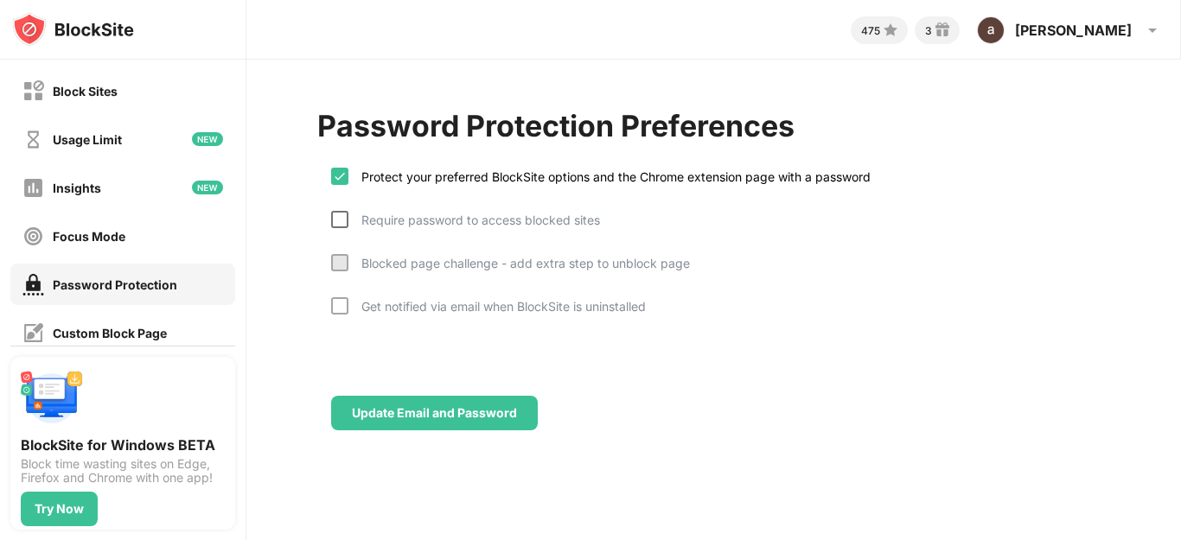
click at [336, 213] on div at bounding box center [339, 219] width 17 height 17
click at [334, 261] on div at bounding box center [339, 262] width 17 height 17
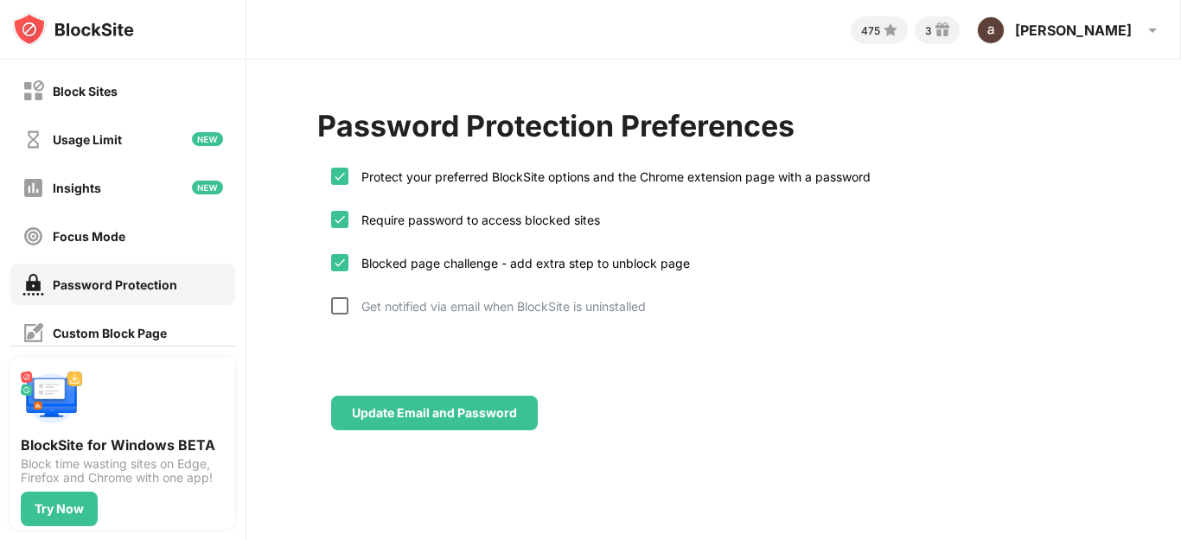
click at [331, 308] on div at bounding box center [339, 305] width 17 height 17
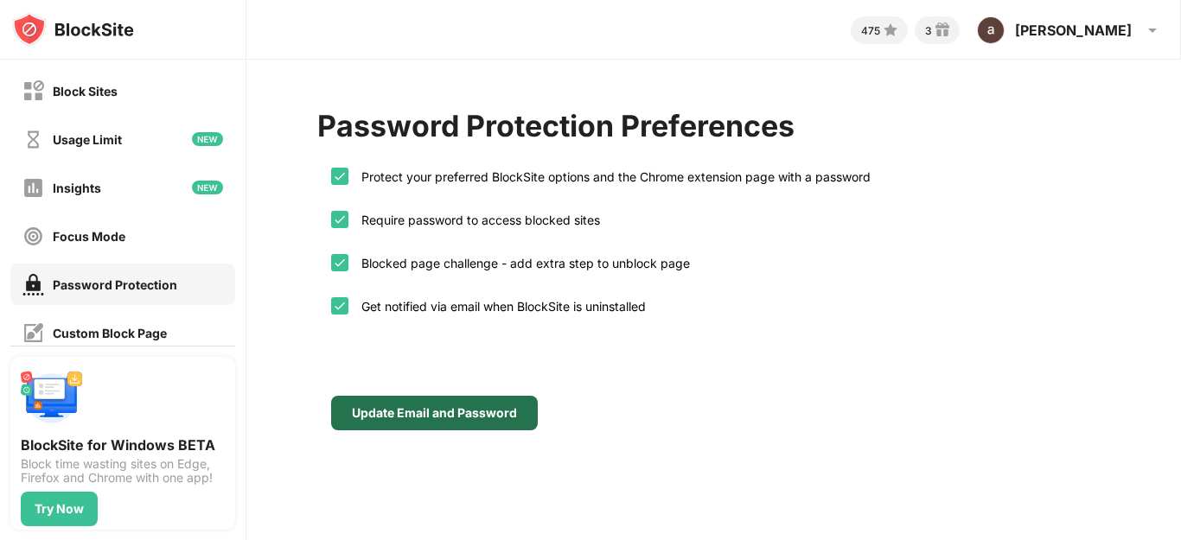
click at [444, 422] on div "Update Email and Password" at bounding box center [434, 413] width 207 height 35
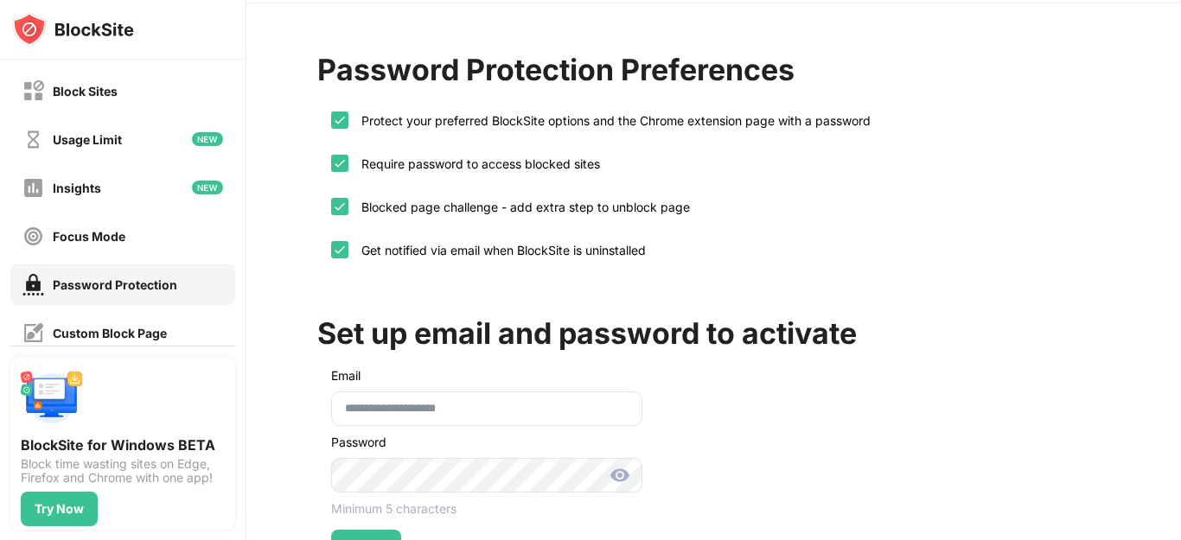
scroll to position [129, 0]
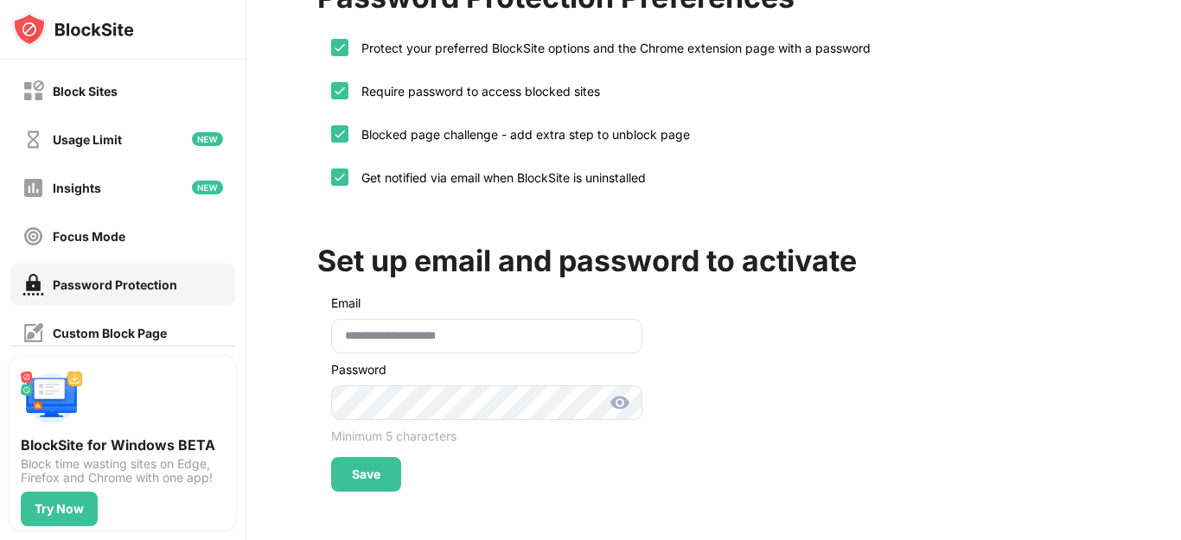
click at [620, 403] on img at bounding box center [620, 403] width 21 height 21
click at [354, 468] on div "Save" at bounding box center [366, 475] width 29 height 14
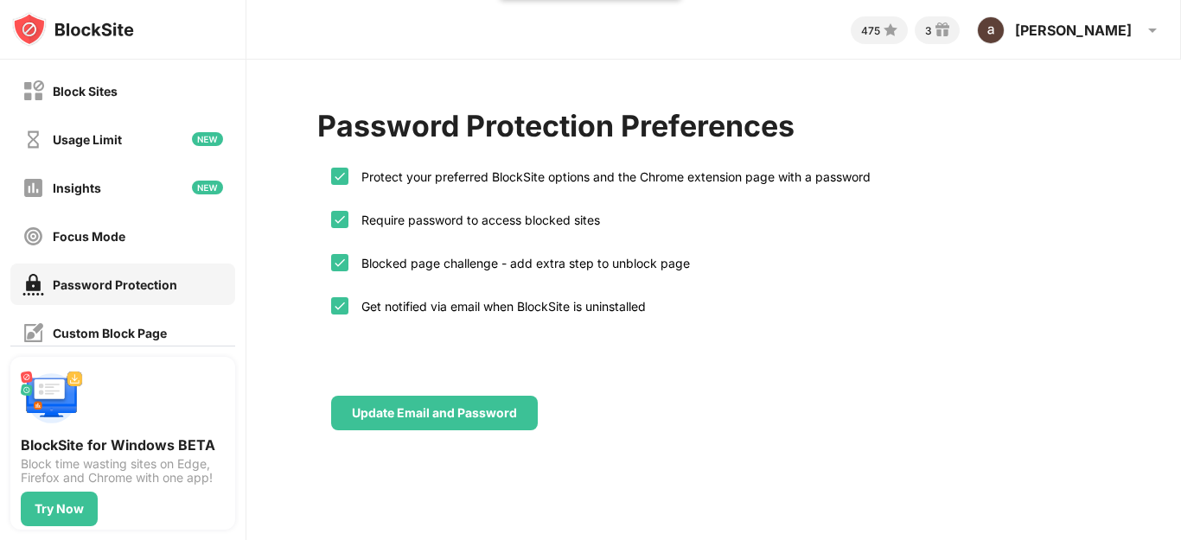
scroll to position [0, 0]
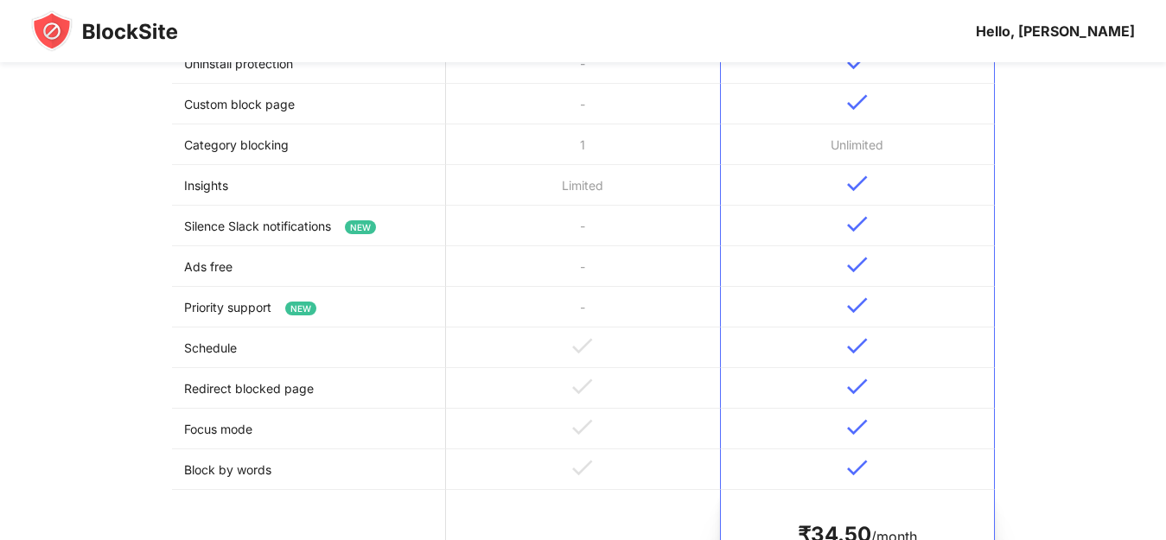
scroll to position [519, 0]
